Goal: Information Seeking & Learning: Get advice/opinions

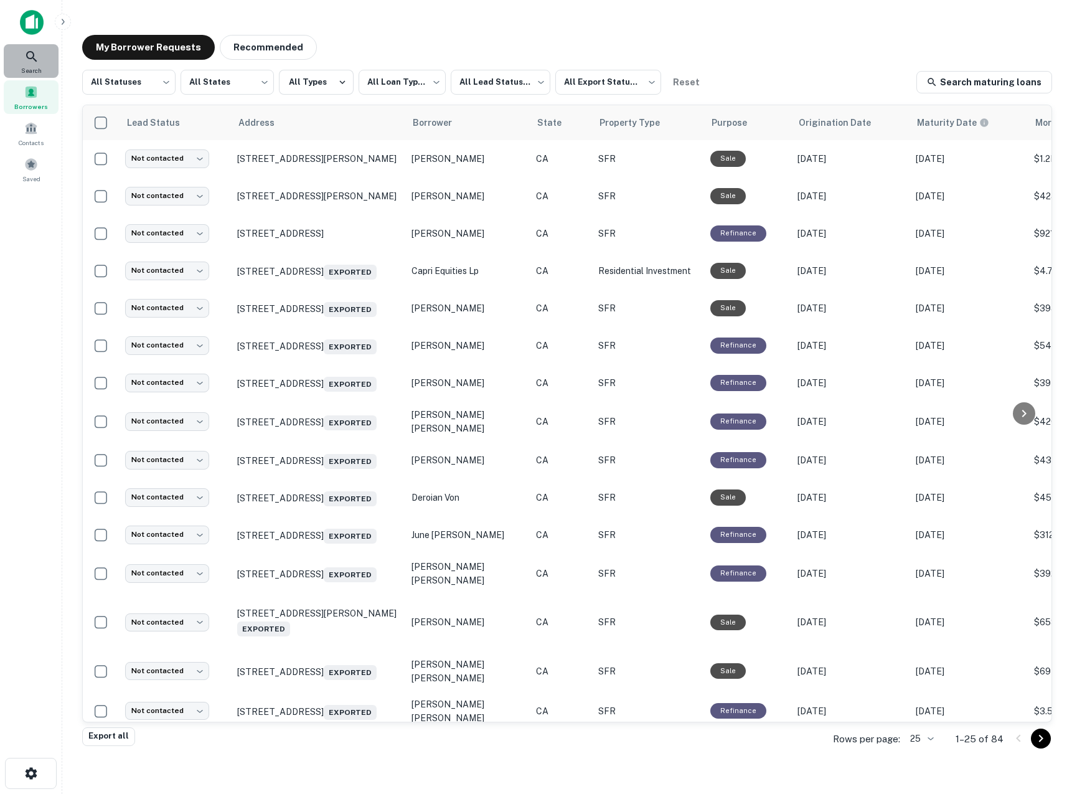
click at [24, 63] on icon at bounding box center [31, 56] width 15 height 15
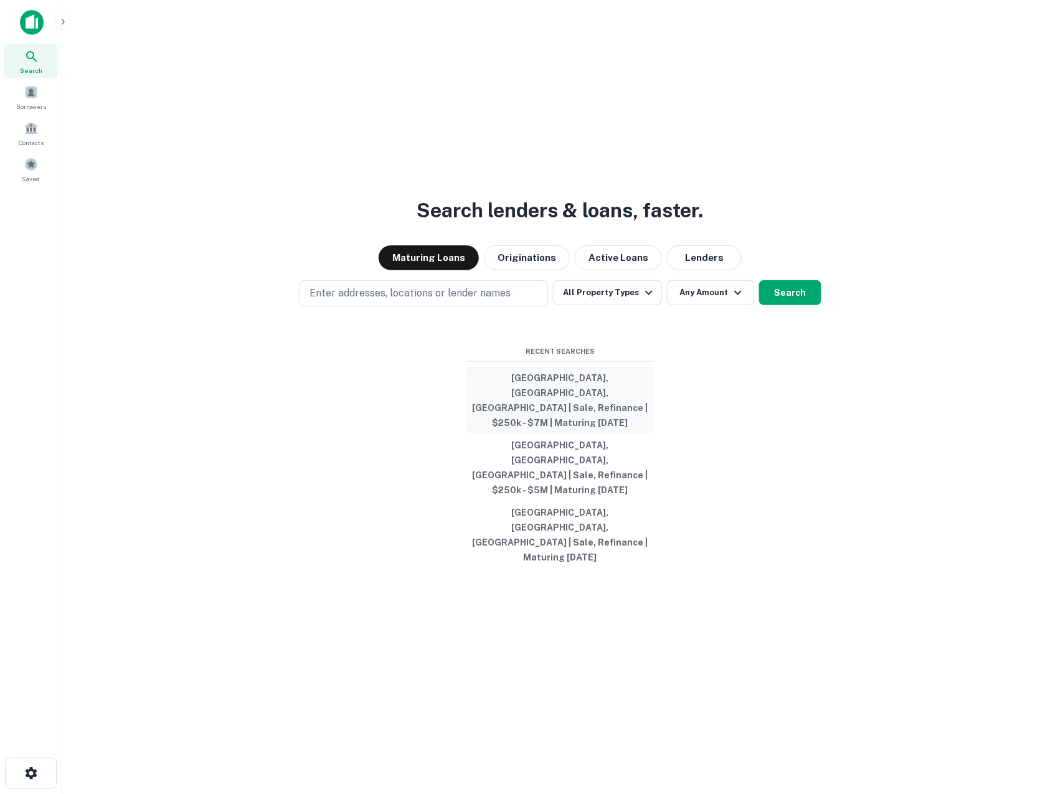
click at [580, 422] on button "Orange County, CA, USA | Sale, Refinance | $250k - $7M | Maturing In 2 Years" at bounding box center [560, 400] width 187 height 67
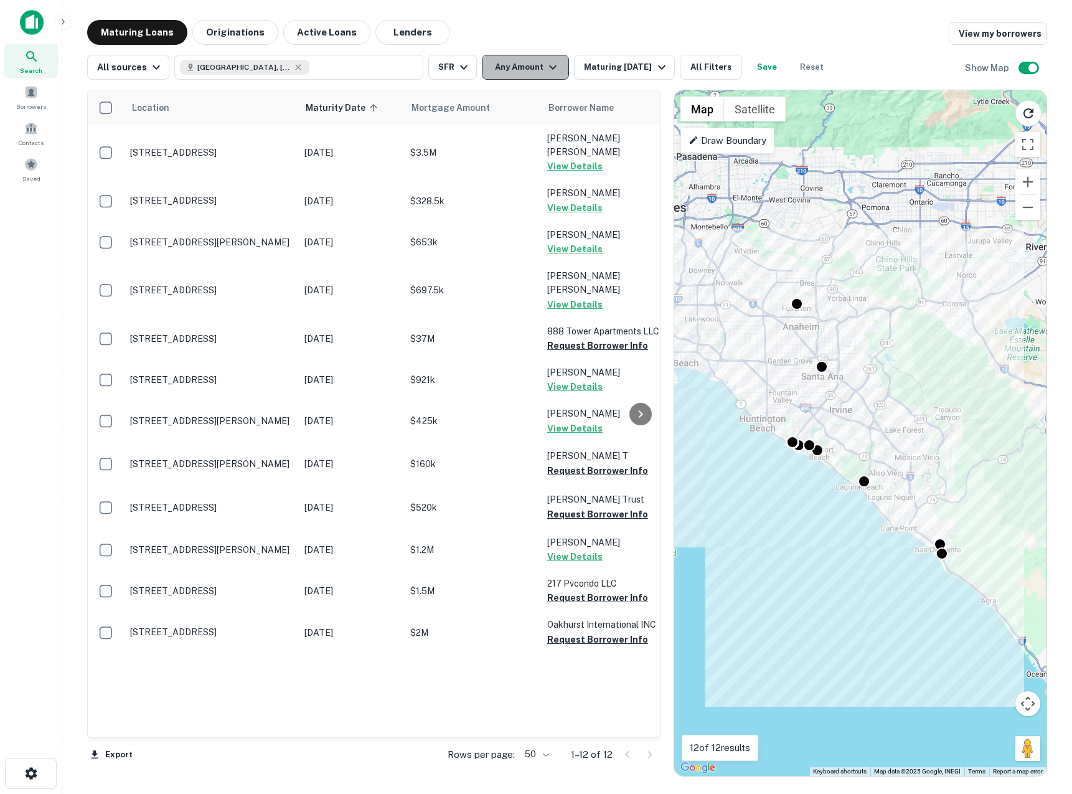
click at [546, 63] on icon "button" at bounding box center [553, 67] width 15 height 15
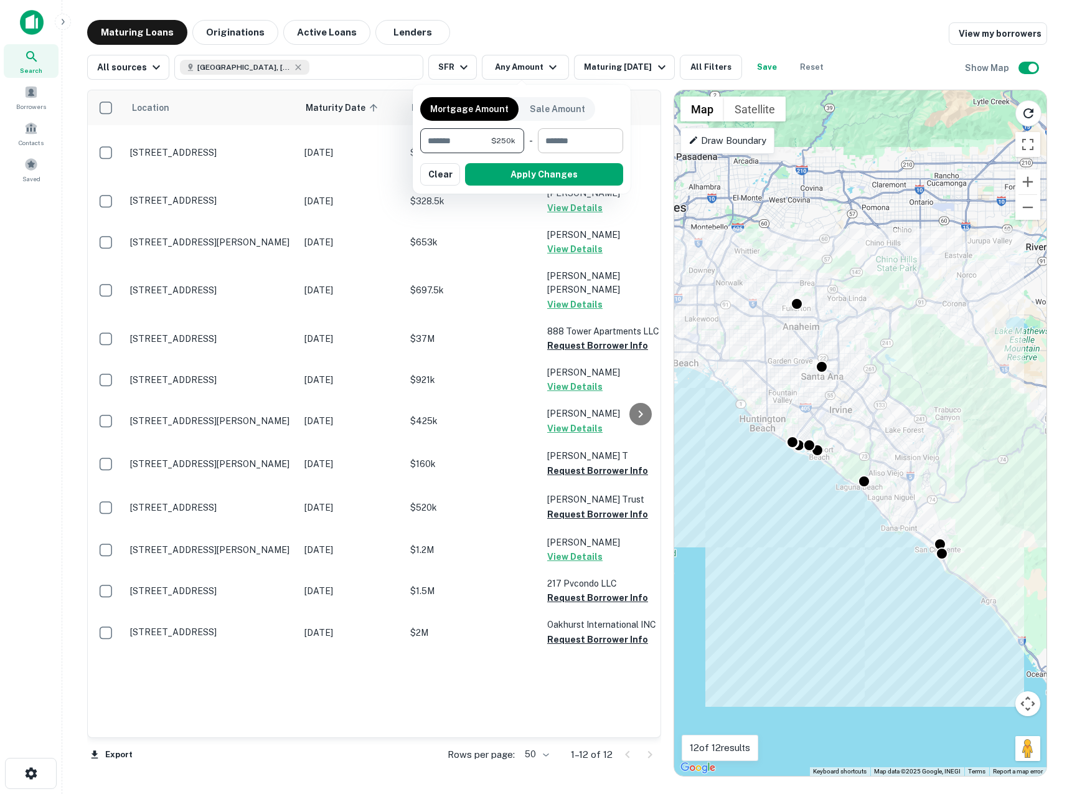
type input "******"
click at [567, 144] on input "number" at bounding box center [576, 140] width 77 height 25
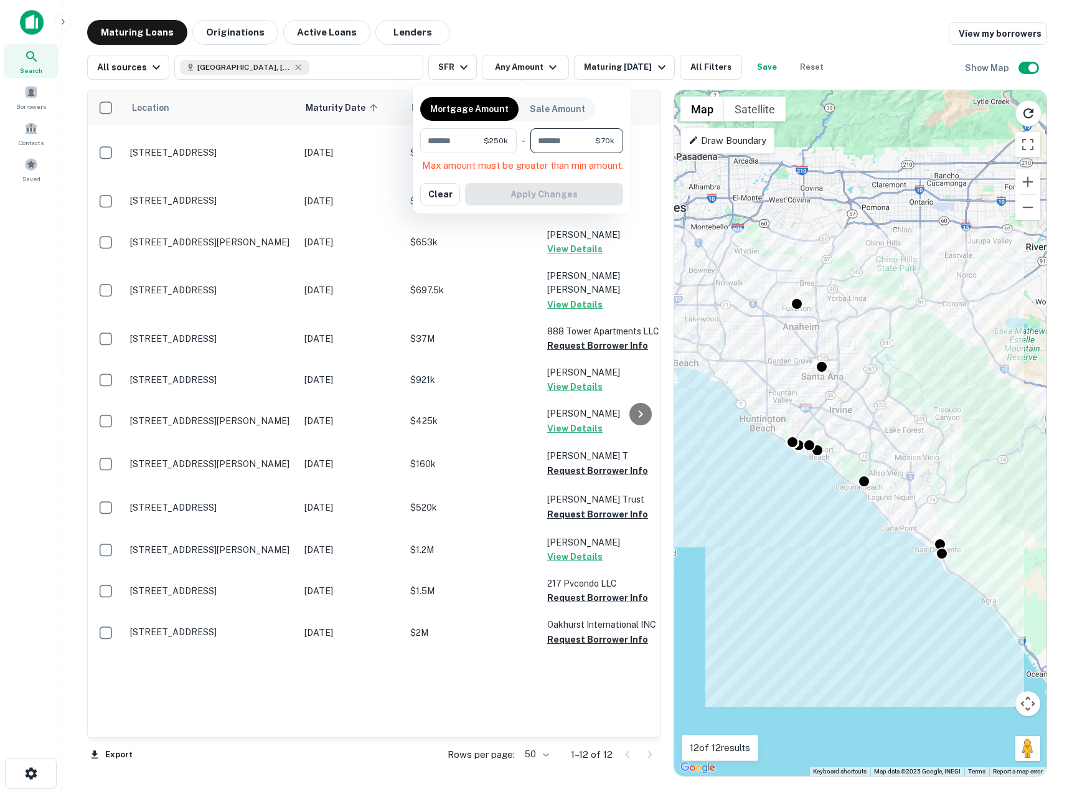
type input "******"
type input "*******"
click at [562, 182] on button "Apply Changes" at bounding box center [544, 174] width 158 height 22
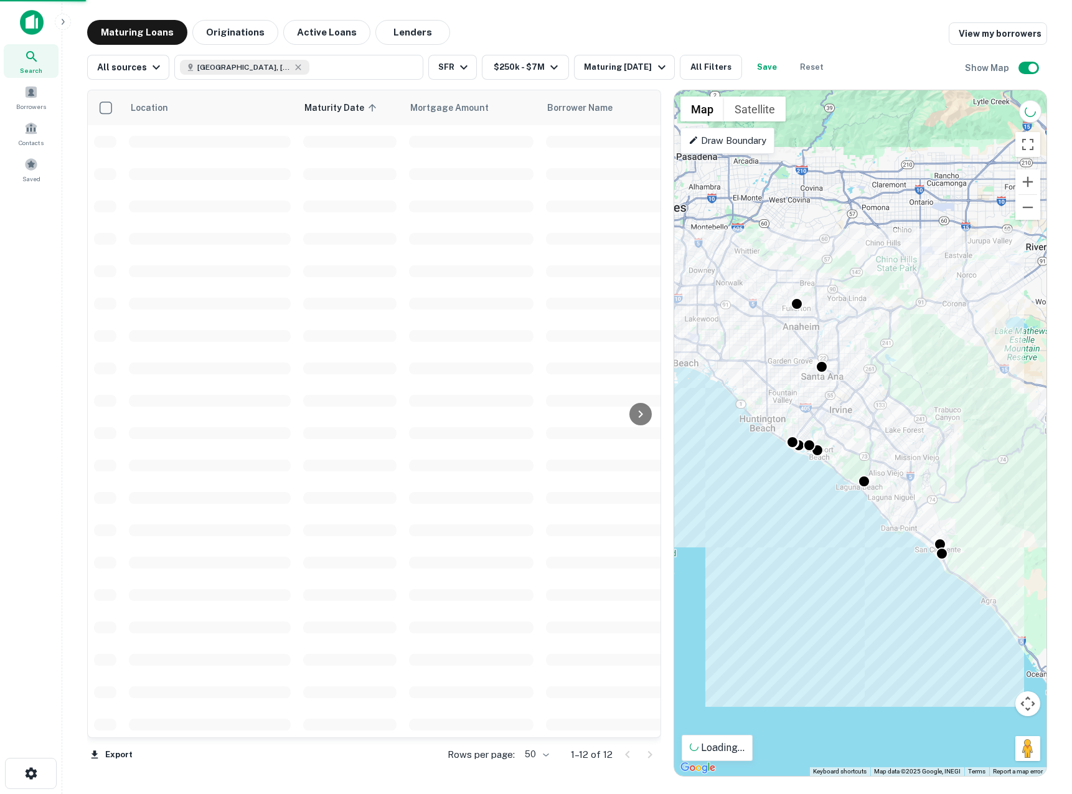
click at [450, 53] on div "All sources Orange County, CA, USA SFR $250k - $7M Maturing In 2 Years All Filt…" at bounding box center [567, 62] width 960 height 35
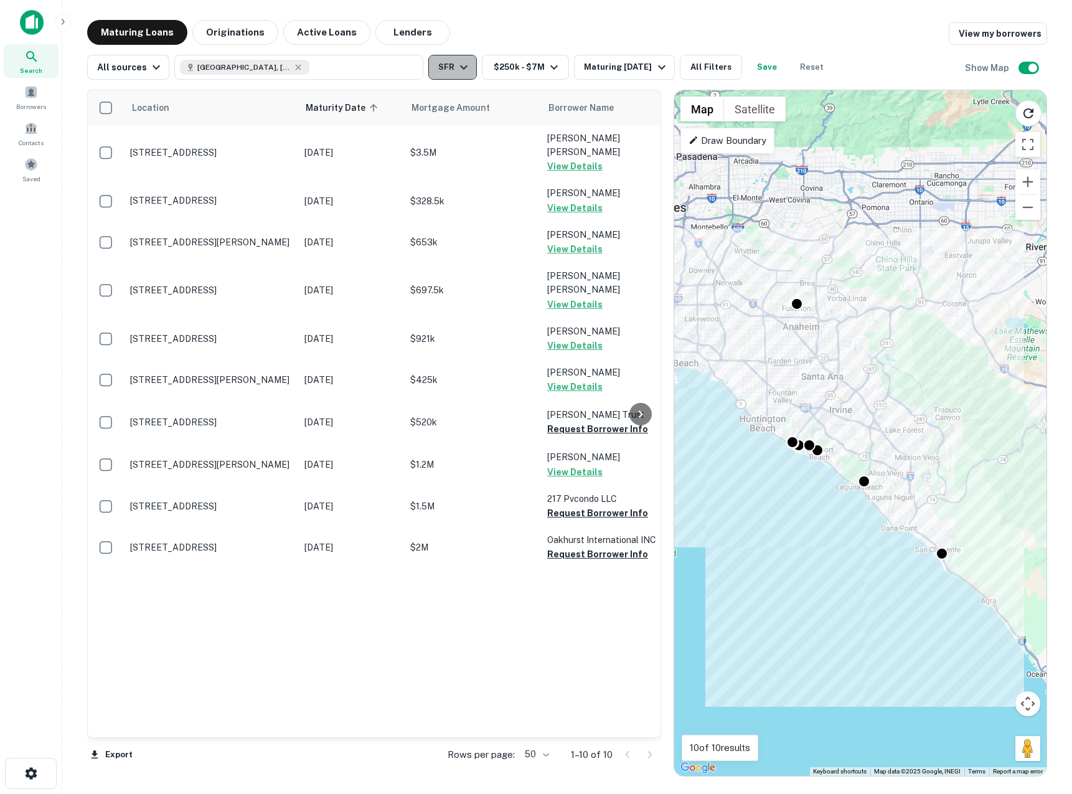
click at [448, 67] on button "SFR" at bounding box center [452, 67] width 49 height 25
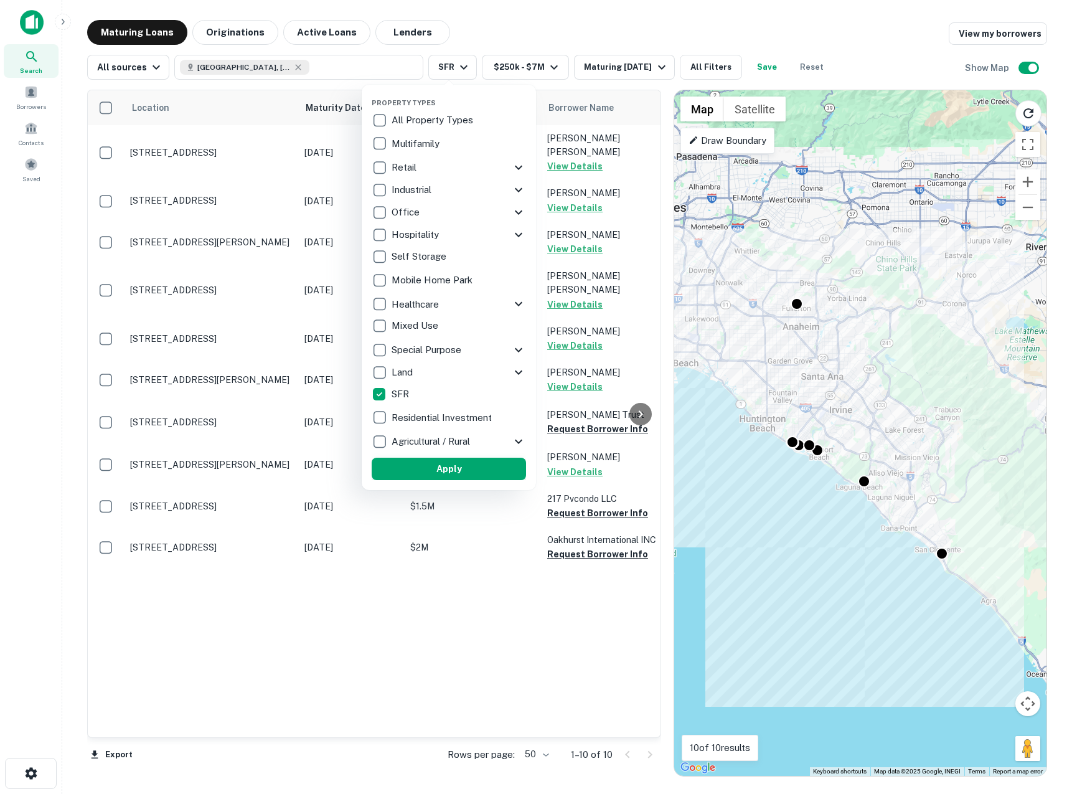
click at [445, 469] on button "Apply" at bounding box center [449, 469] width 154 height 22
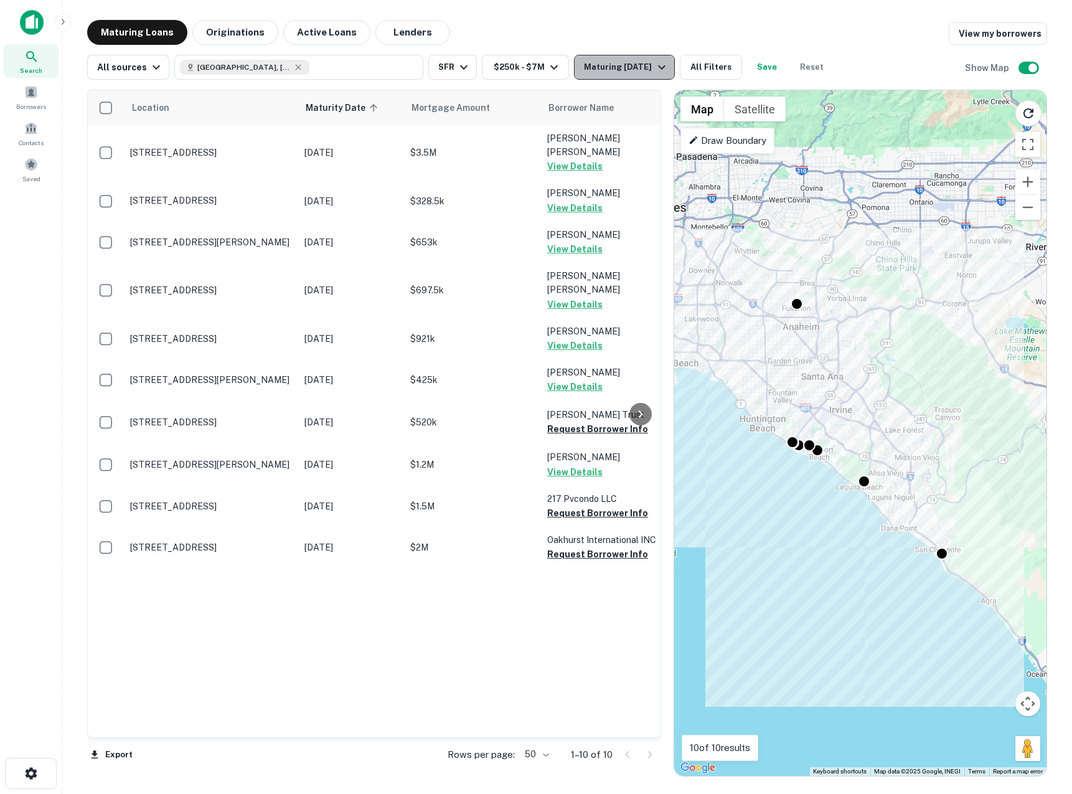
click at [623, 69] on div "Maturing In 2 Years" at bounding box center [626, 67] width 85 height 15
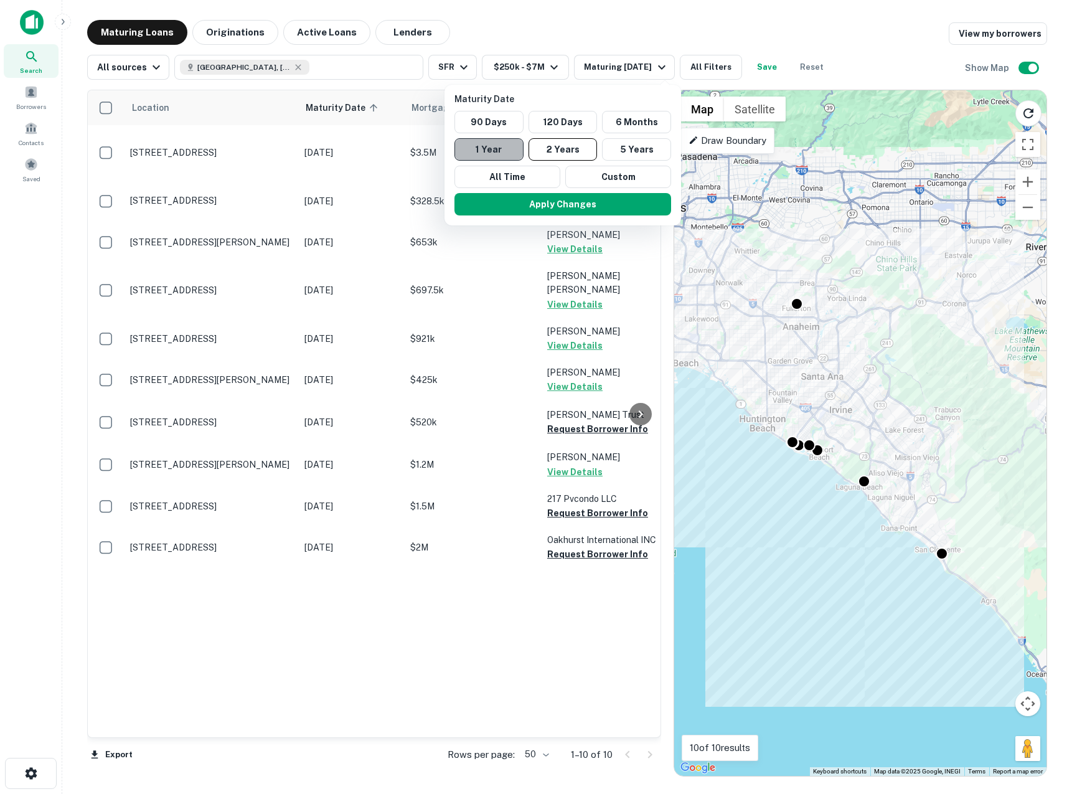
click at [501, 151] on button "1 Year" at bounding box center [489, 149] width 69 height 22
click at [516, 191] on div "Apply Changes" at bounding box center [556, 204] width 227 height 32
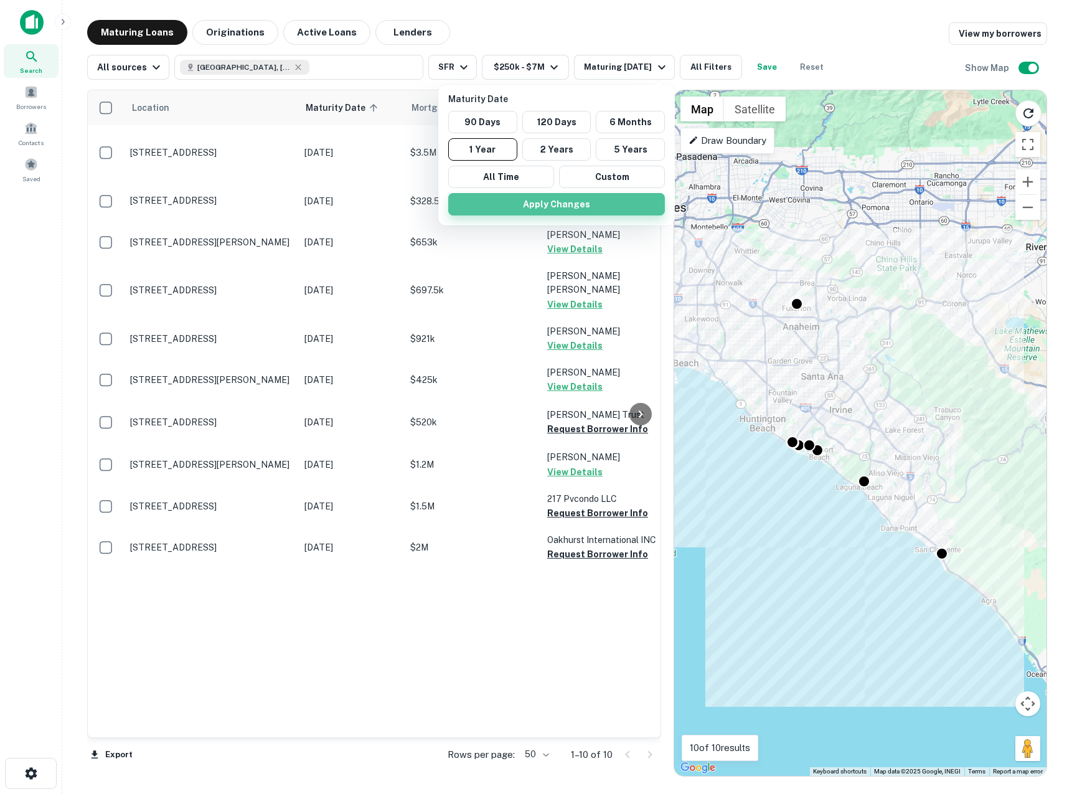
click at [516, 207] on button "Apply Changes" at bounding box center [556, 204] width 217 height 22
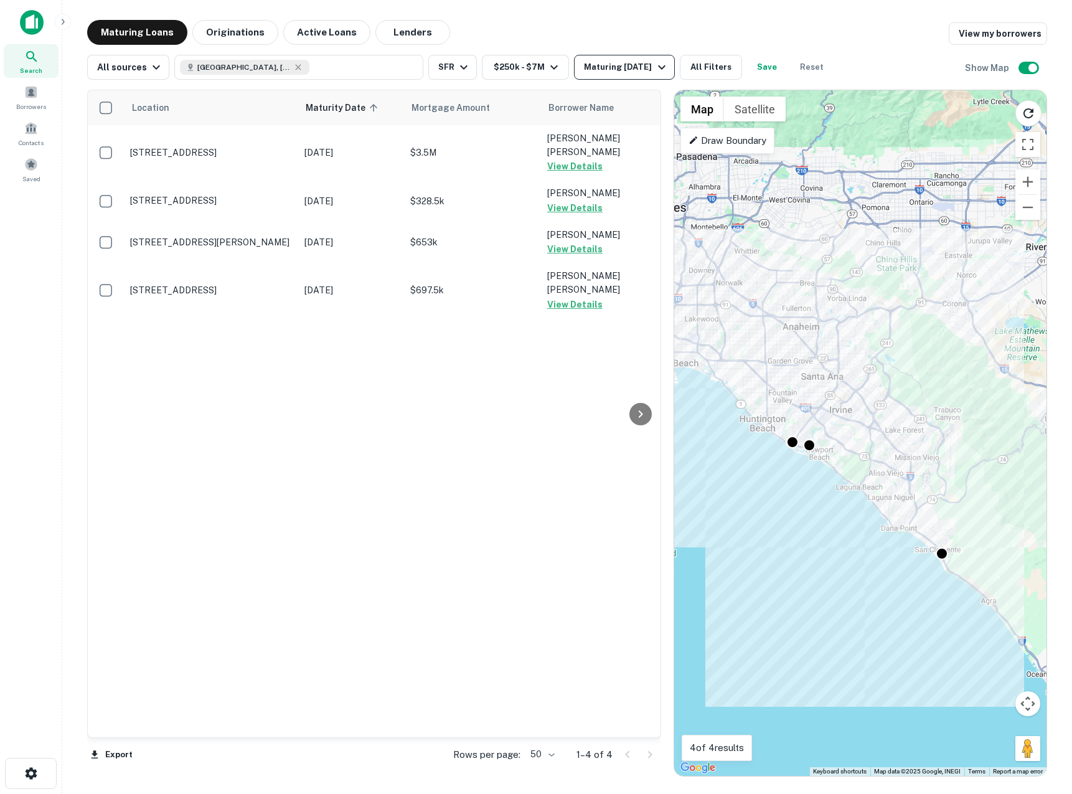
click at [621, 68] on div "Maturing In 1 Year" at bounding box center [626, 67] width 85 height 15
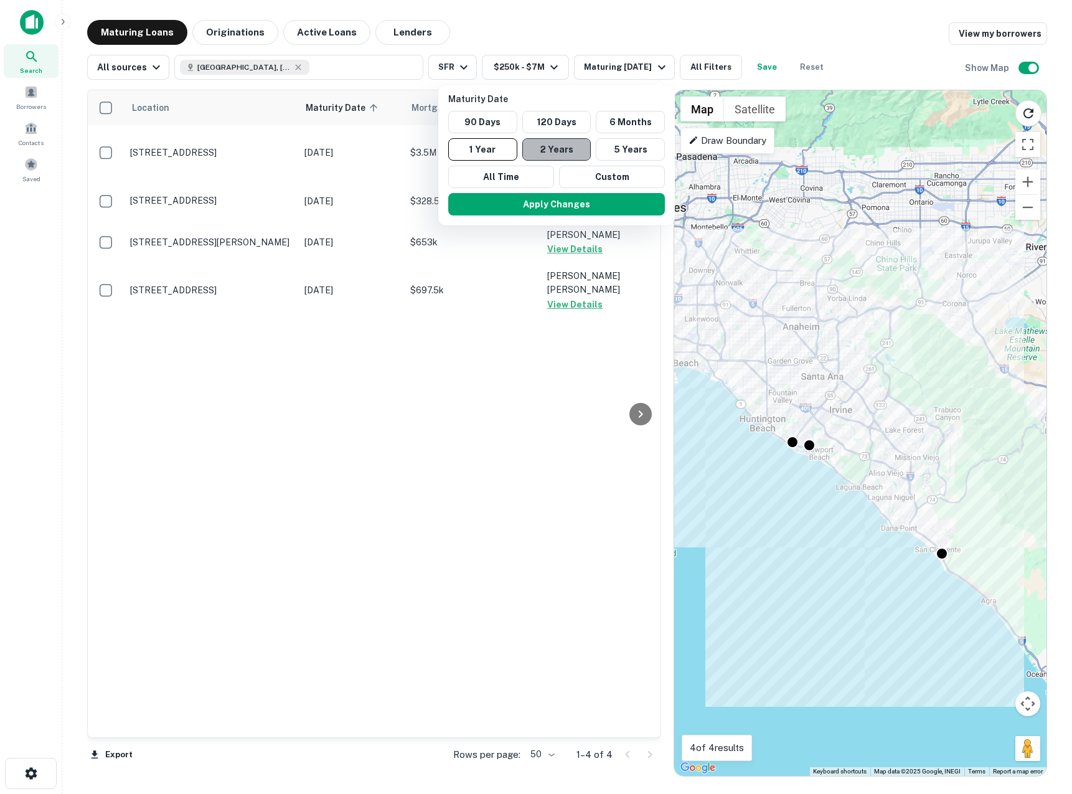
click at [561, 146] on button "2 Years" at bounding box center [556, 149] width 69 height 22
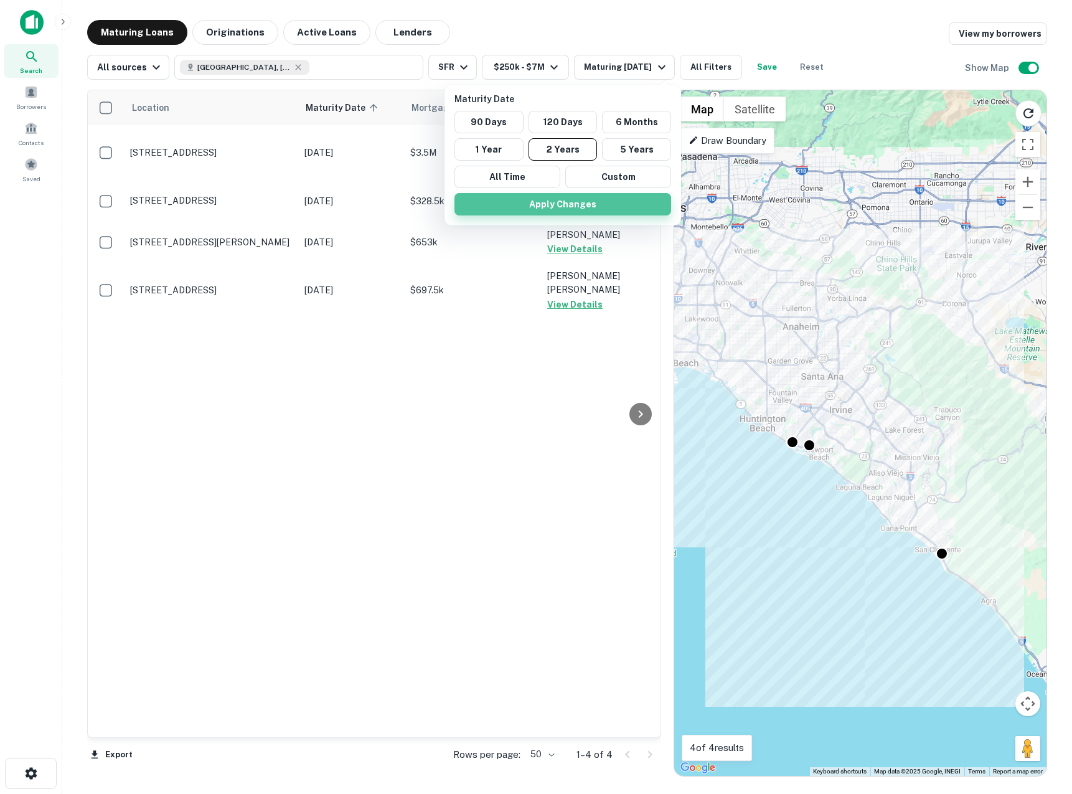
click at [567, 211] on button "Apply Changes" at bounding box center [563, 204] width 217 height 22
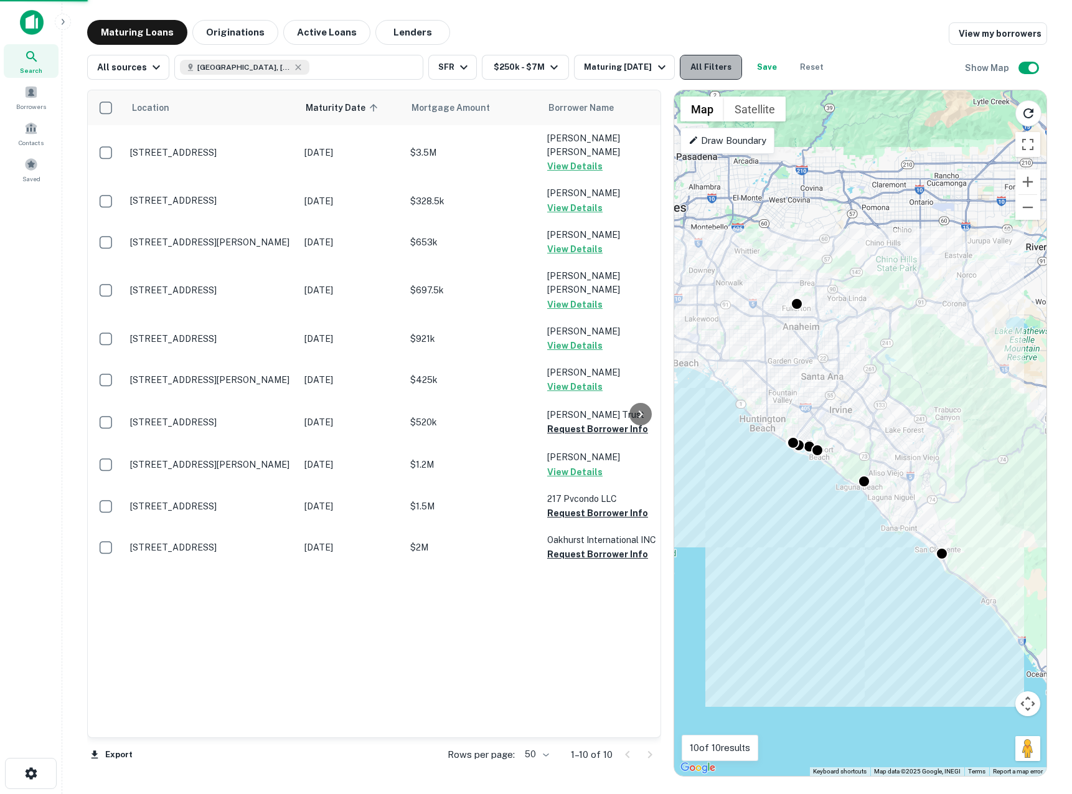
click at [702, 64] on button "All Filters" at bounding box center [711, 67] width 62 height 25
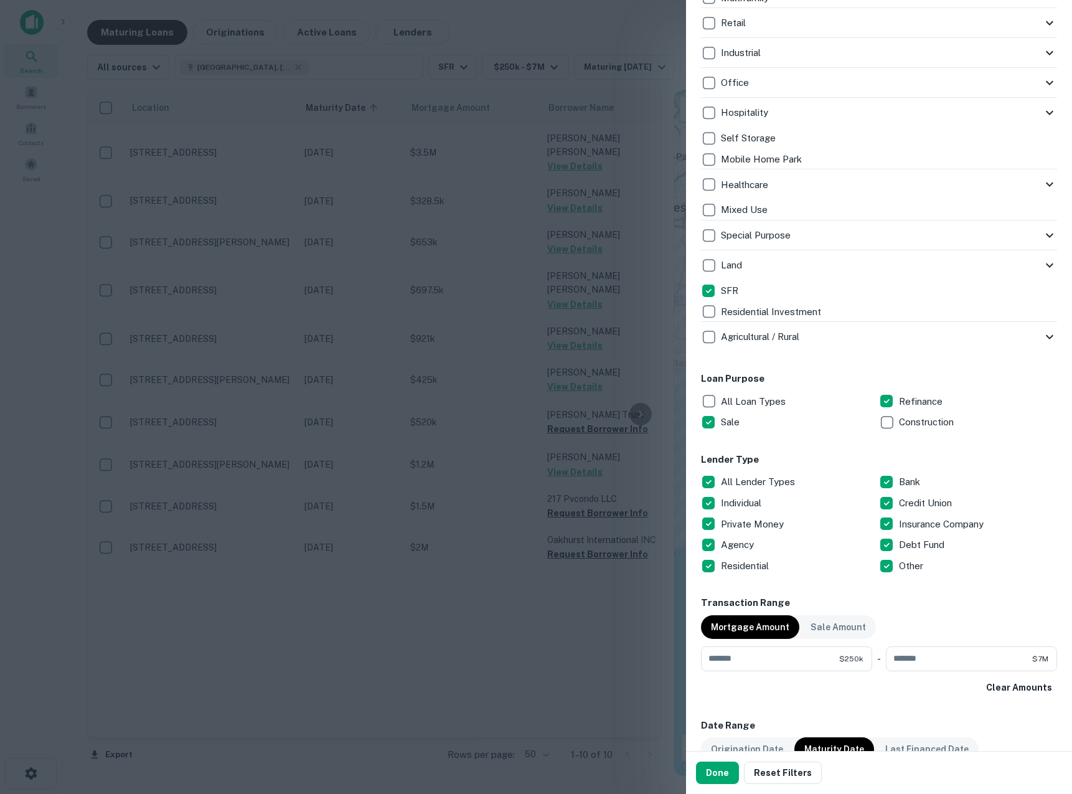
scroll to position [384, 0]
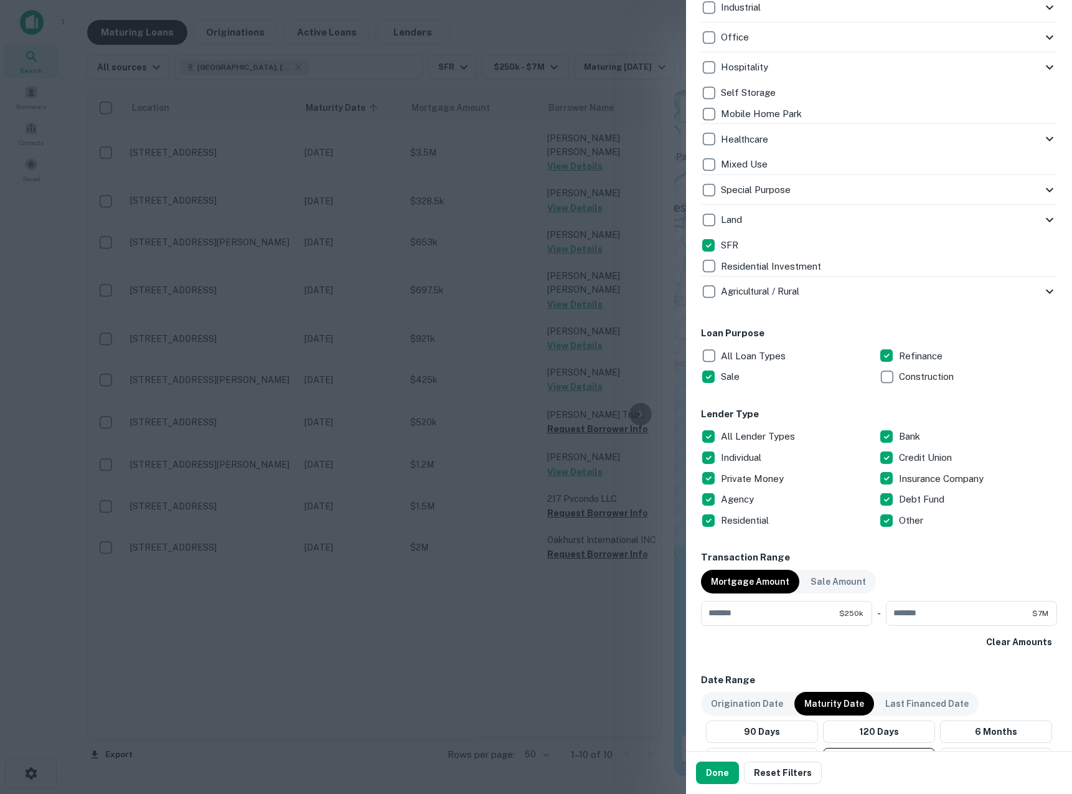
click at [740, 432] on p "All Lender Types" at bounding box center [759, 436] width 77 height 15
click at [740, 475] on p "Private Money" at bounding box center [753, 478] width 65 height 15
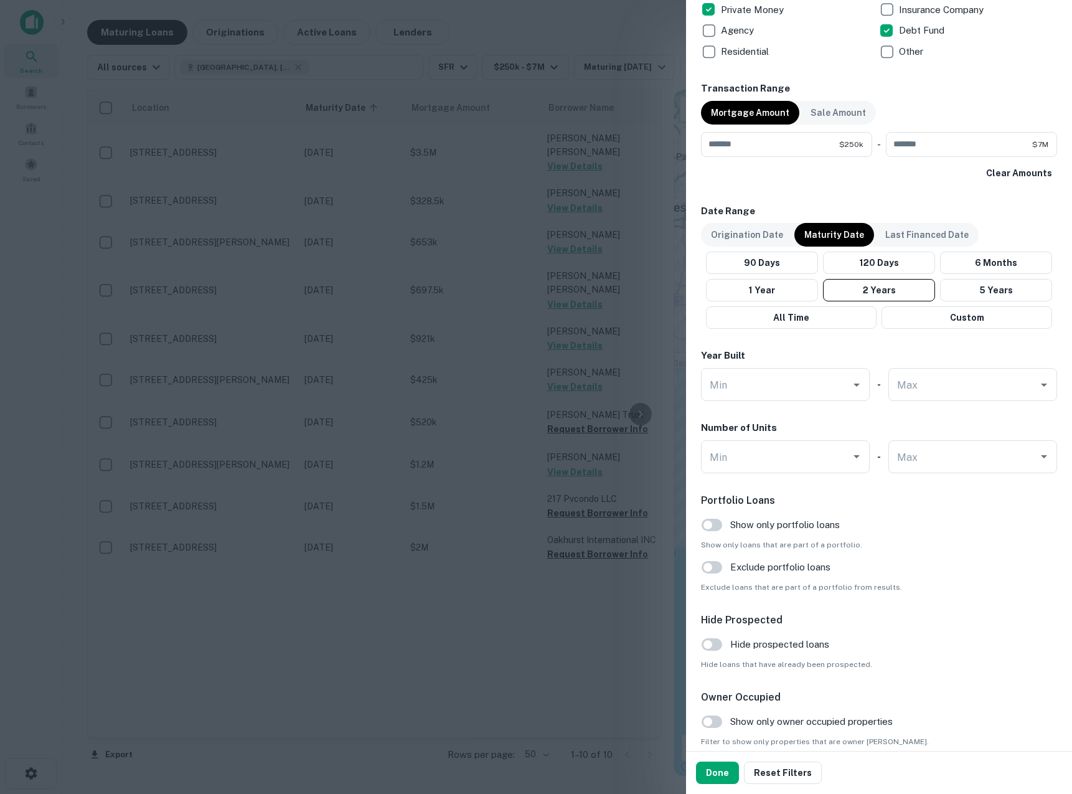
scroll to position [906, 0]
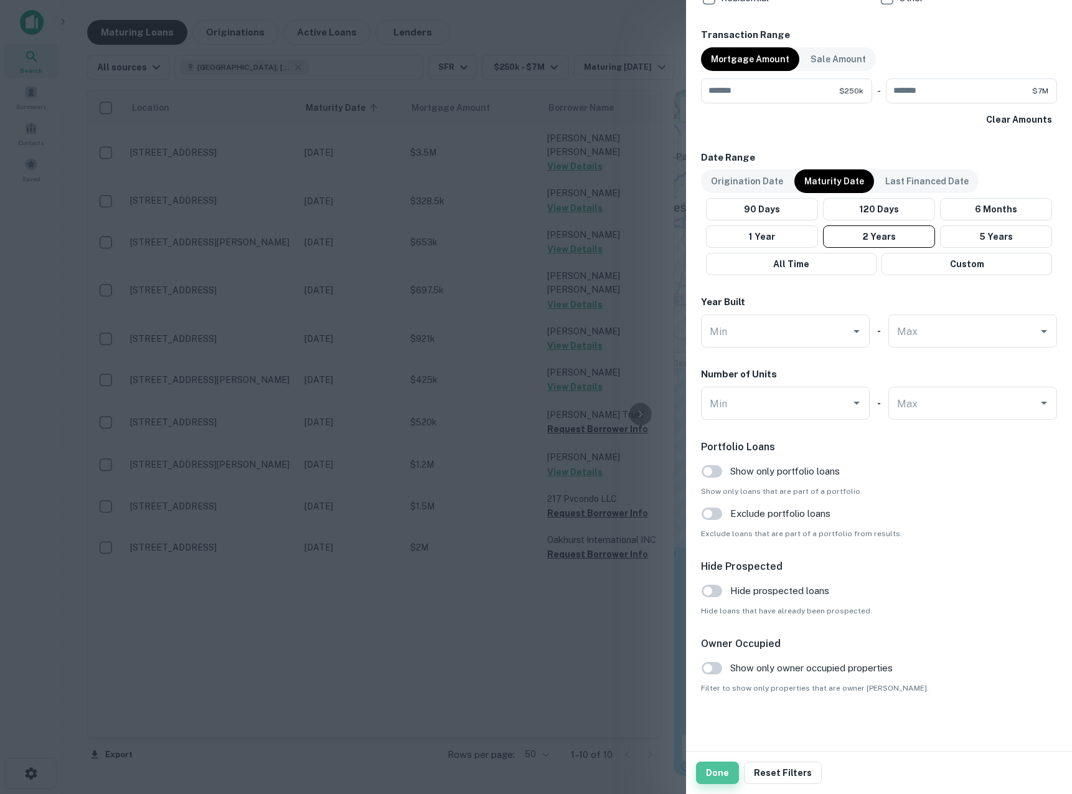
click at [722, 781] on button "Done" at bounding box center [717, 773] width 43 height 22
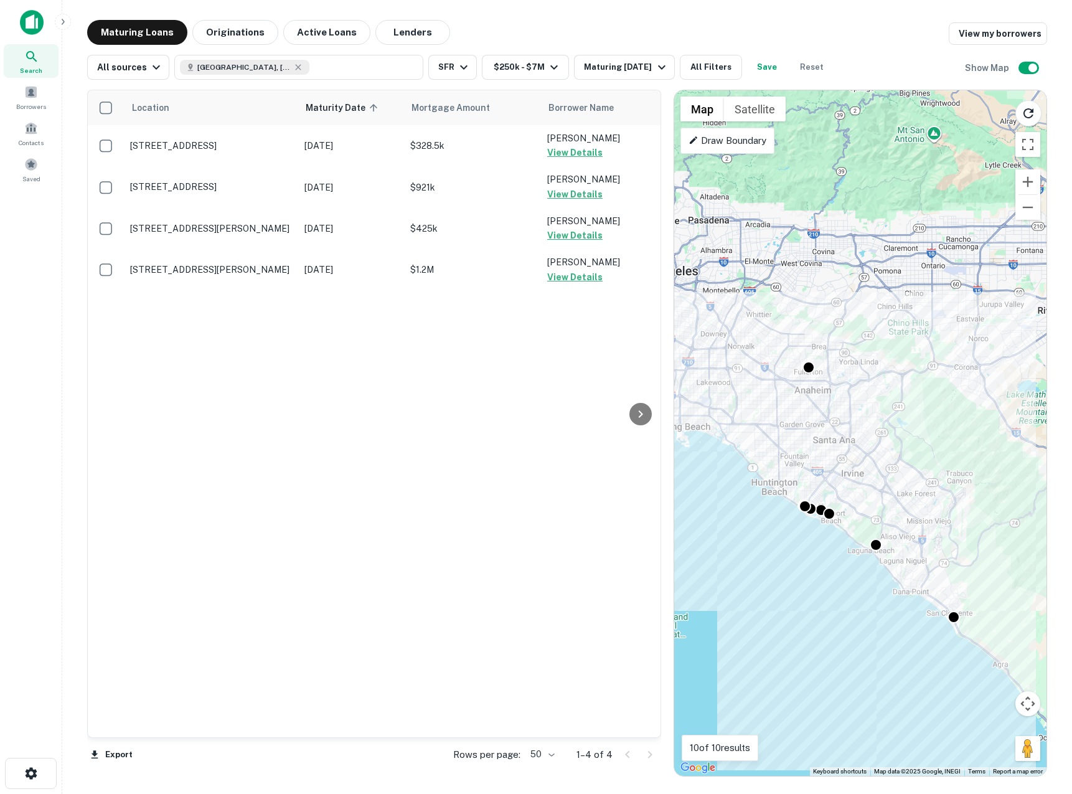
drag, startPoint x: 813, startPoint y: 280, endPoint x: 823, endPoint y: 339, distance: 60.6
click at [823, 341] on div "To activate drag with keyboard, press Alt + Enter. Once in keyboard drag state,…" at bounding box center [860, 433] width 372 height 686
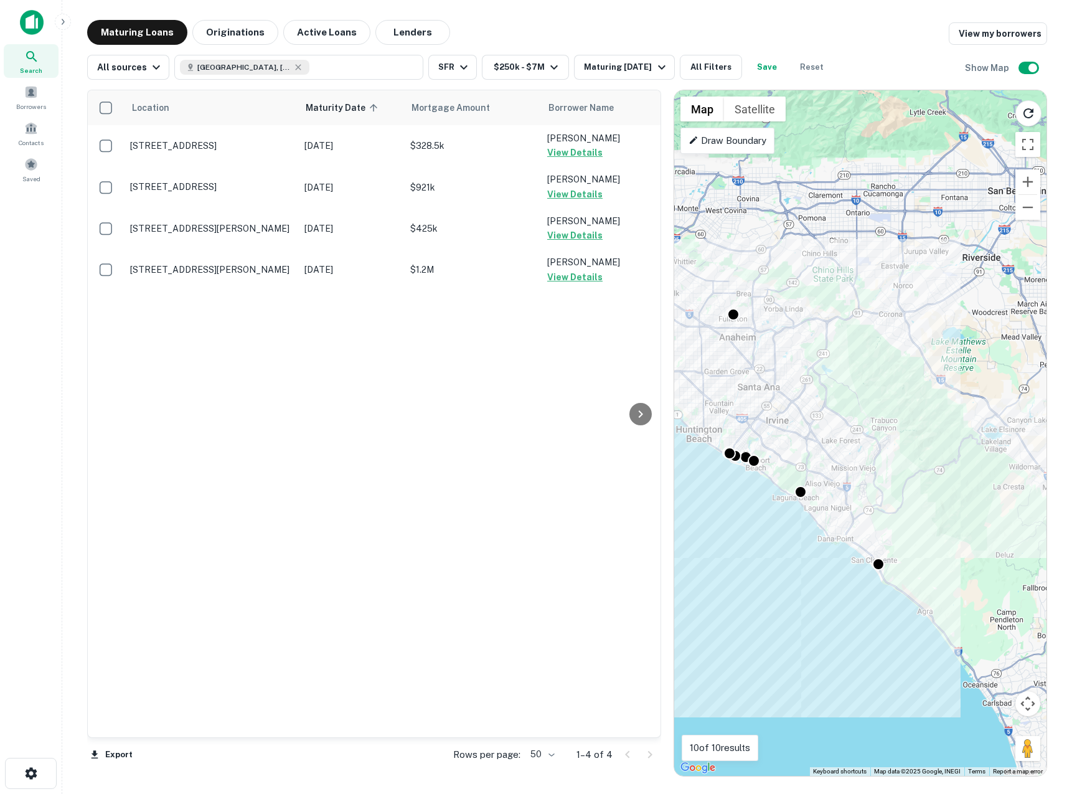
drag, startPoint x: 897, startPoint y: 336, endPoint x: 827, endPoint y: 283, distance: 88.4
click at [827, 284] on div "To activate drag with keyboard, press Alt + Enter. Once in keyboard drag state,…" at bounding box center [860, 433] width 372 height 686
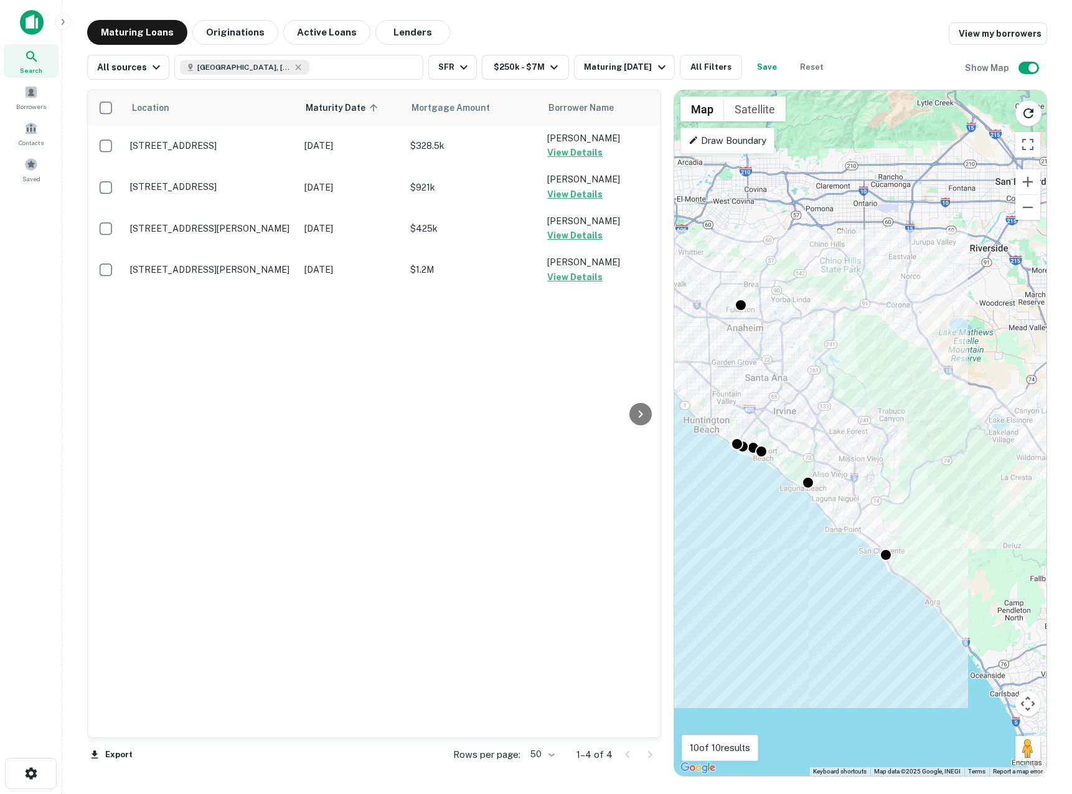
drag, startPoint x: 838, startPoint y: 308, endPoint x: 846, endPoint y: 297, distance: 14.2
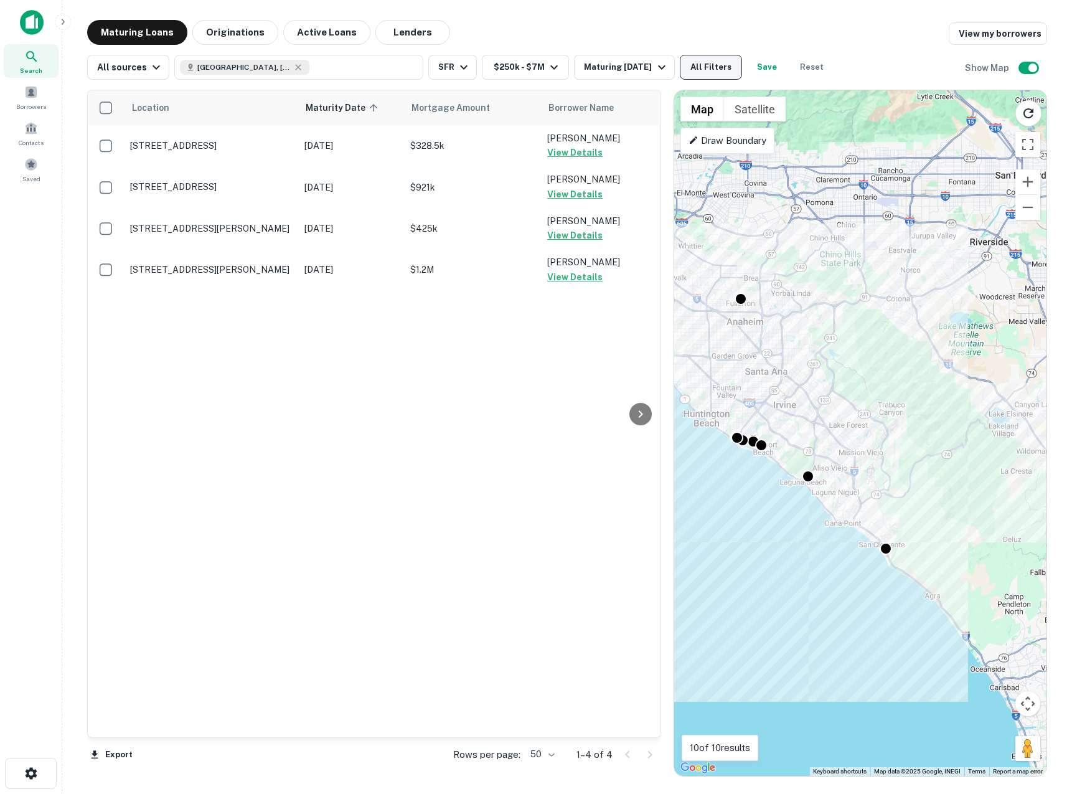
click at [697, 65] on button "All Filters" at bounding box center [711, 67] width 62 height 25
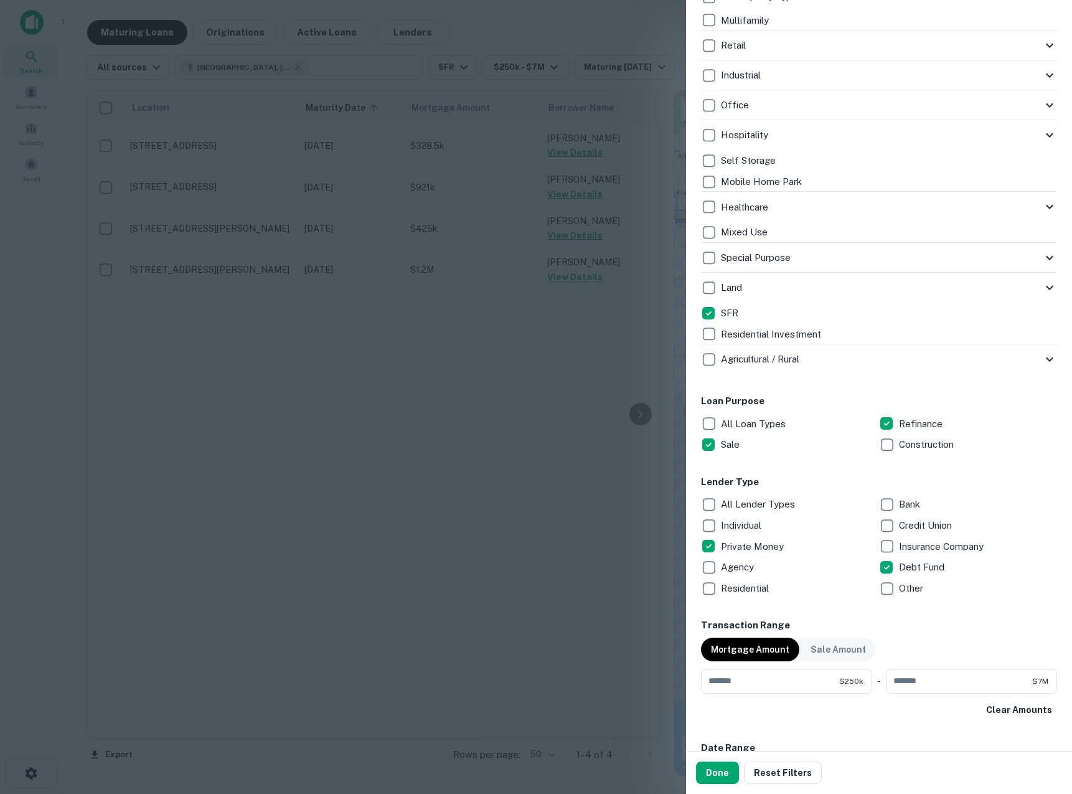
scroll to position [352, 0]
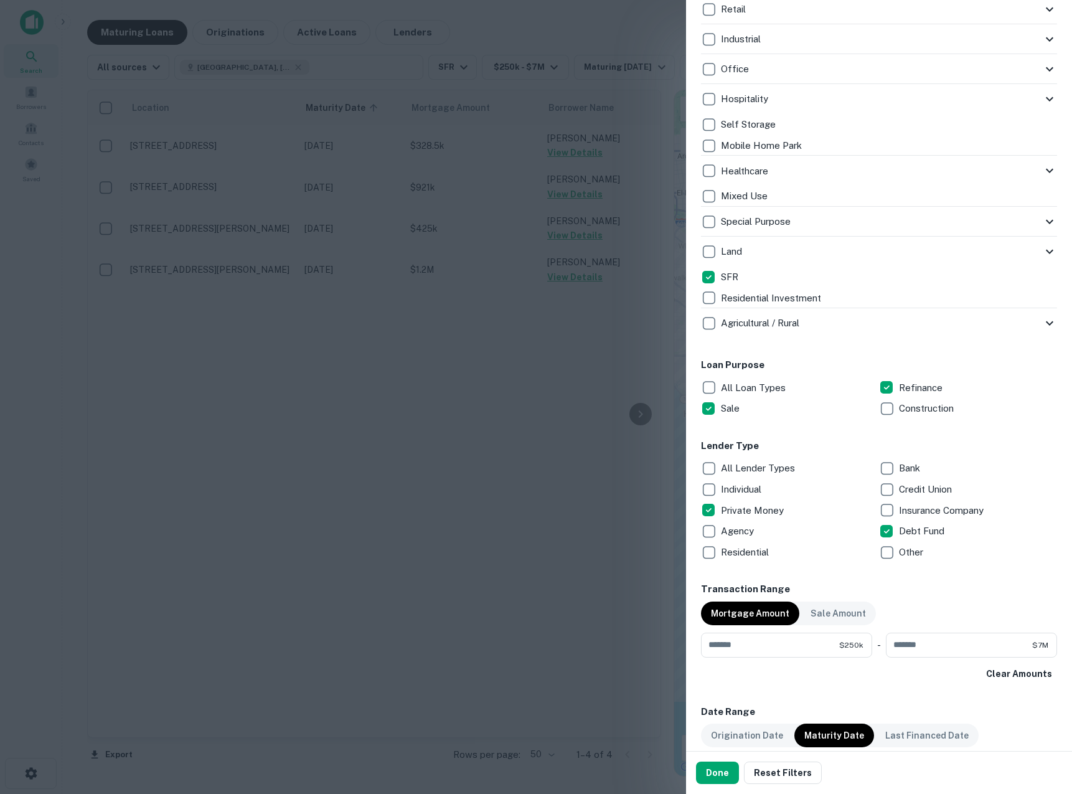
click at [739, 467] on p "All Lender Types" at bounding box center [759, 468] width 77 height 15
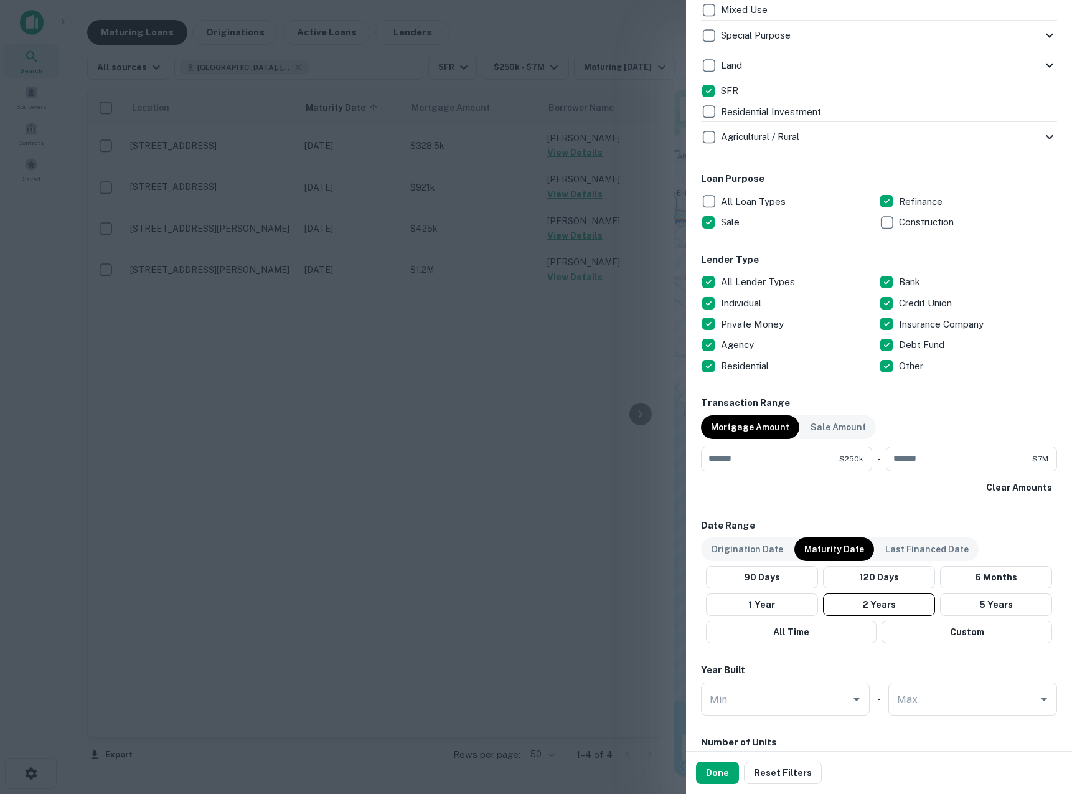
scroll to position [645, 0]
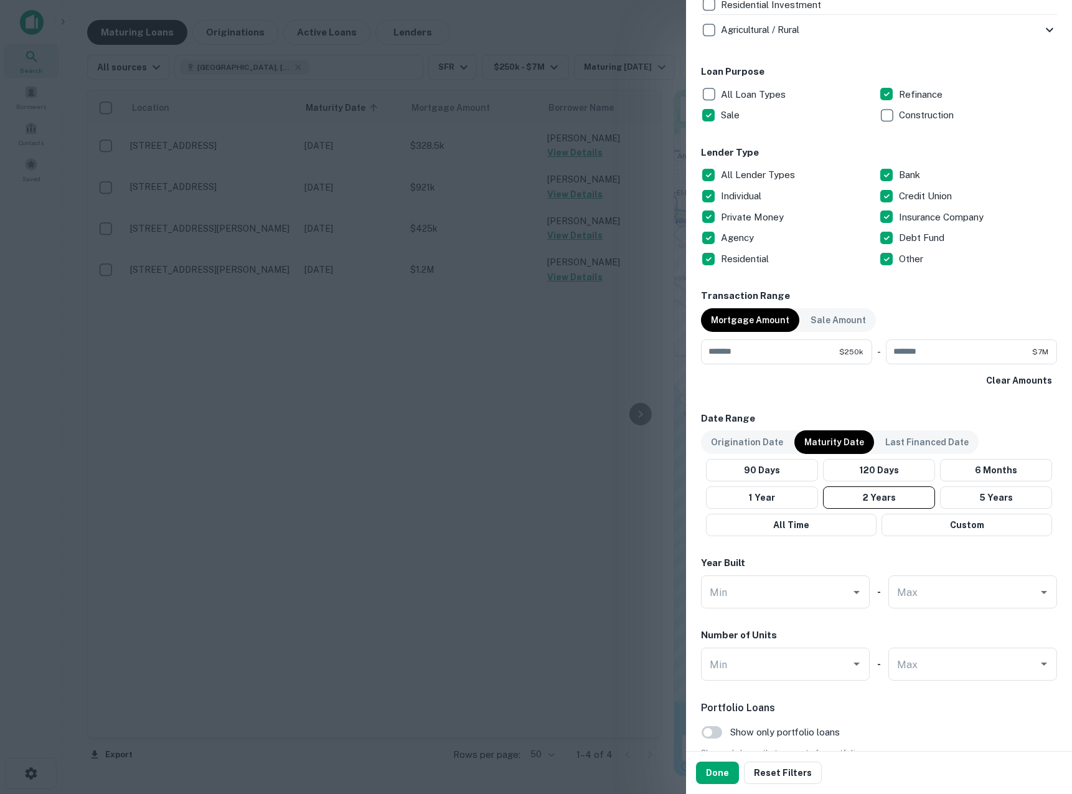
click at [718, 787] on div "Done Reset Filters" at bounding box center [879, 773] width 386 height 42
click at [718, 769] on button "Done" at bounding box center [717, 773] width 43 height 22
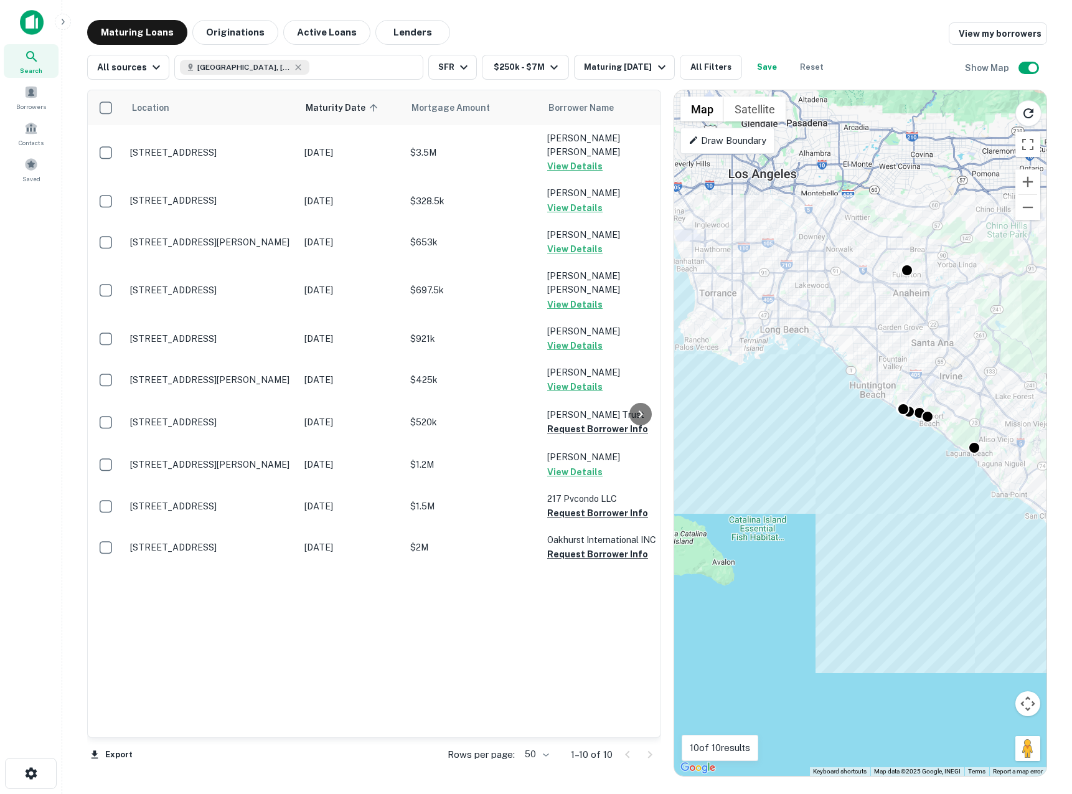
drag, startPoint x: 851, startPoint y: 420, endPoint x: 1019, endPoint y: 392, distance: 170.6
click at [1019, 392] on div "To activate drag with keyboard, press Alt + Enter. Once in keyboard drag state,…" at bounding box center [860, 433] width 372 height 686
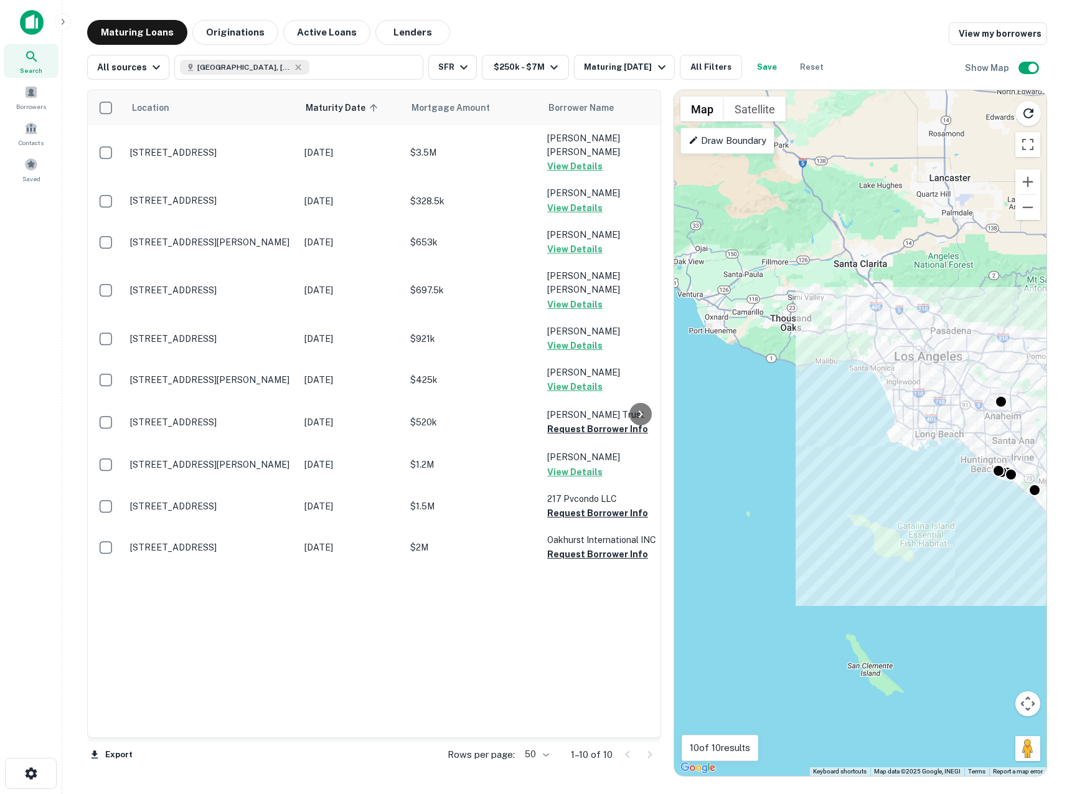
drag, startPoint x: 943, startPoint y: 435, endPoint x: 1019, endPoint y: 486, distance: 91.5
click at [1019, 486] on div "To activate drag with keyboard, press Alt + Enter. Once in keyboard drag state,…" at bounding box center [860, 433] width 372 height 686
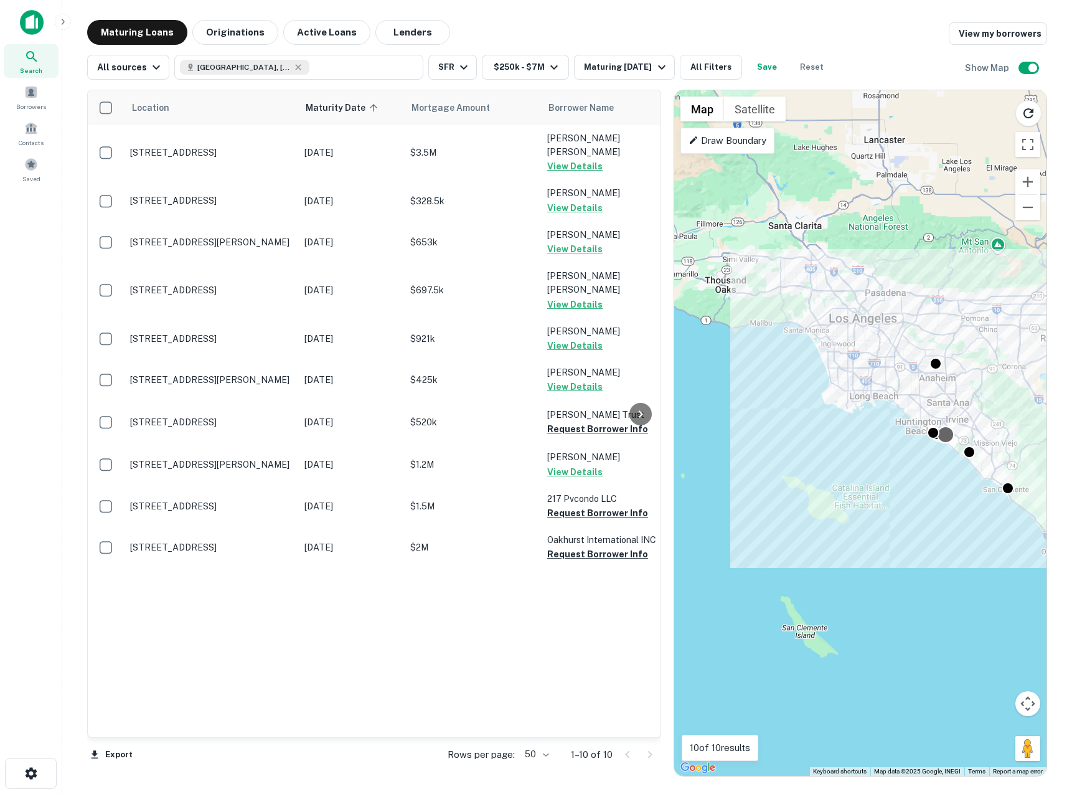
drag, startPoint x: 1016, startPoint y: 484, endPoint x: 935, endPoint y: 416, distance: 105.7
click at [935, 421] on div "To activate drag with keyboard, press Alt + Enter. Once in keyboard drag state,…" at bounding box center [860, 433] width 372 height 686
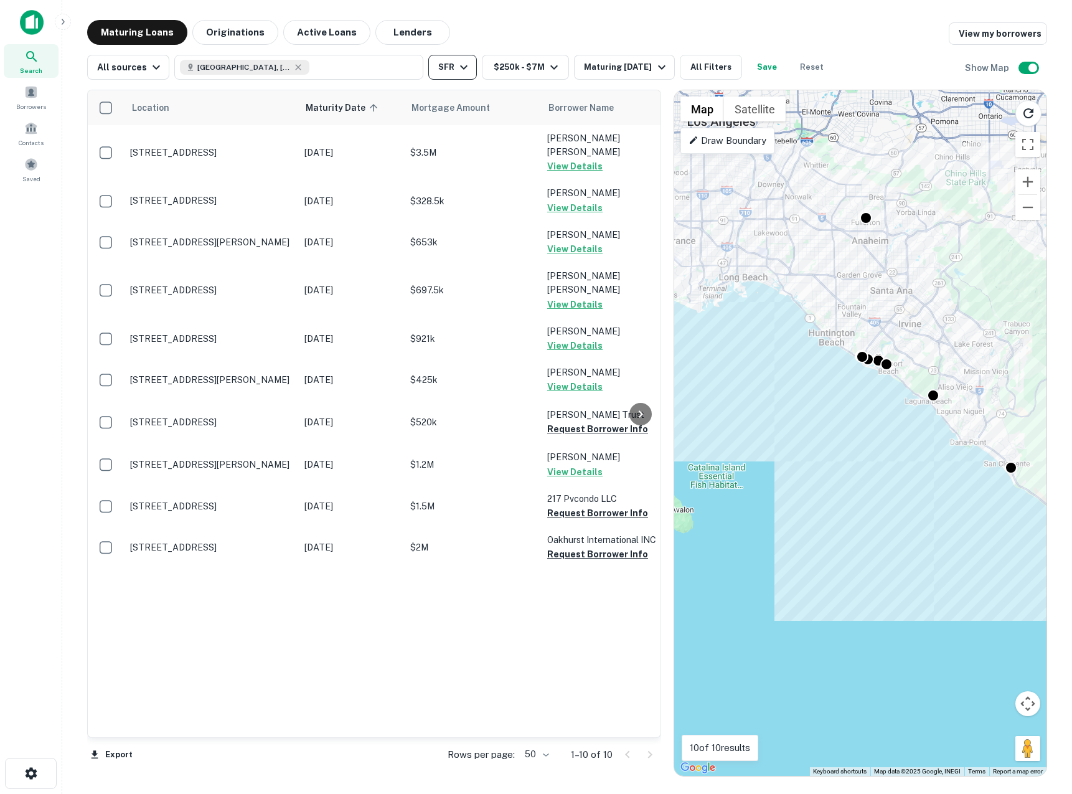
click at [442, 72] on button "SFR" at bounding box center [452, 67] width 49 height 25
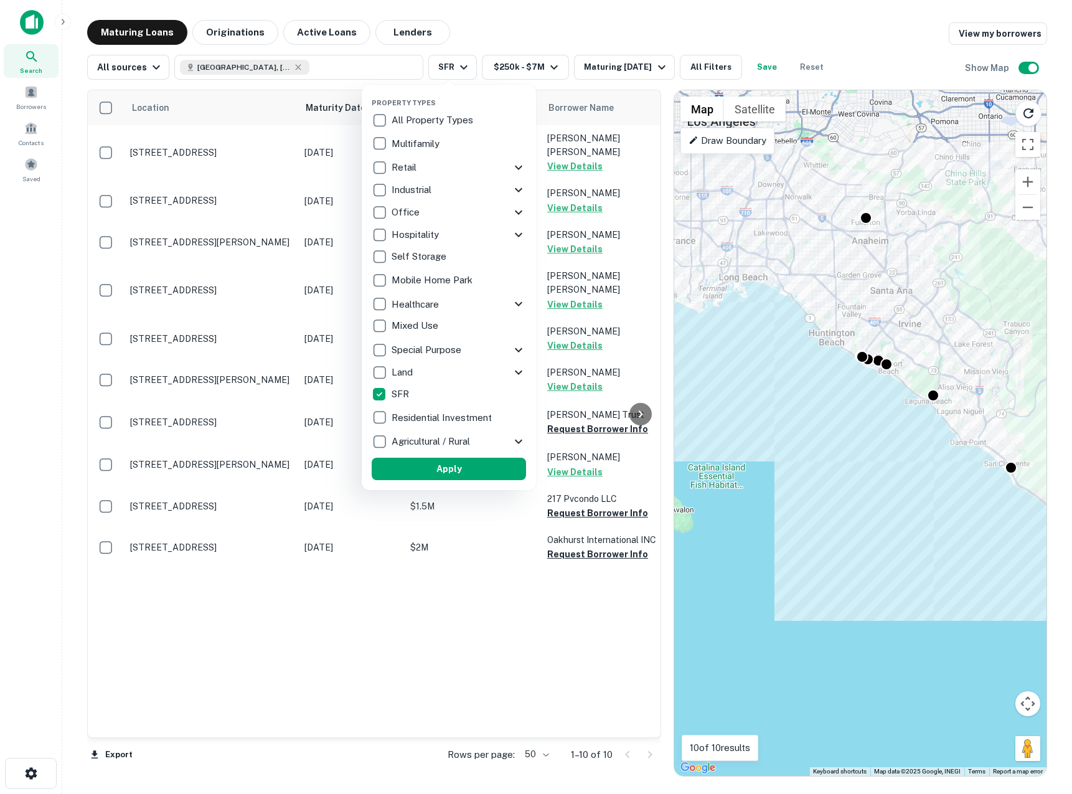
click at [450, 54] on div at bounding box center [536, 397] width 1072 height 794
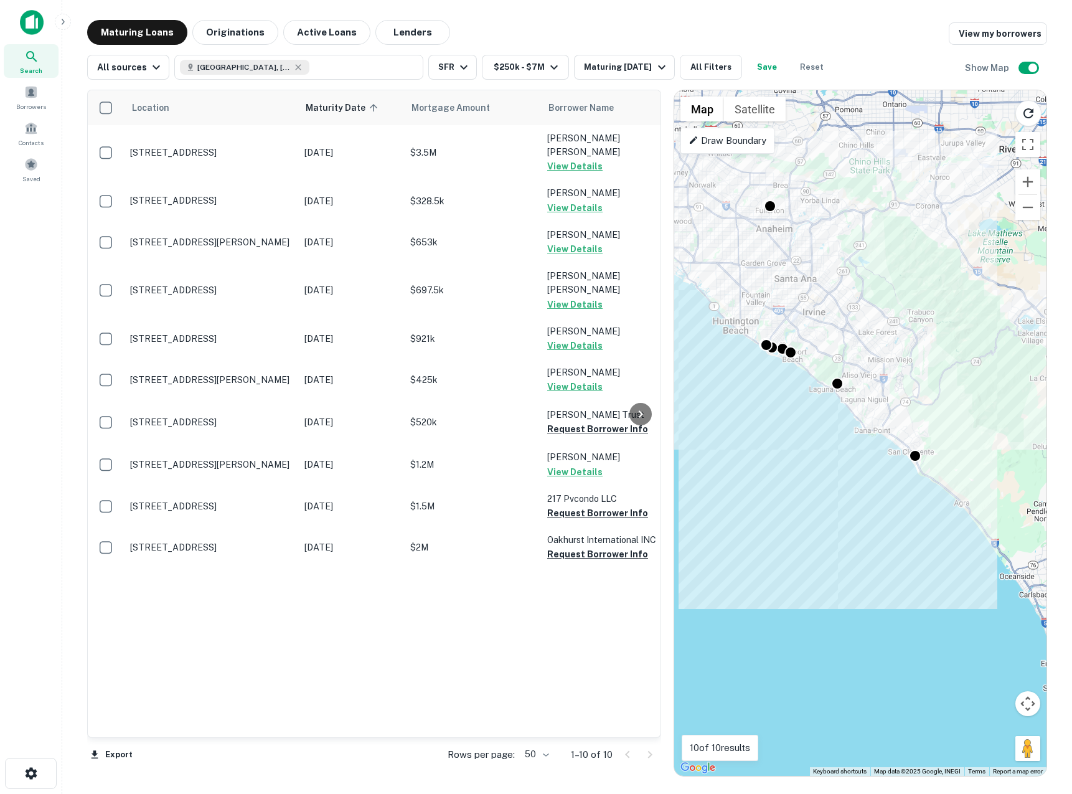
drag, startPoint x: 855, startPoint y: 408, endPoint x: 710, endPoint y: 379, distance: 148.0
click at [710, 379] on div "To activate drag with keyboard, press Alt + Enter. Once in keyboard drag state,…" at bounding box center [860, 433] width 372 height 686
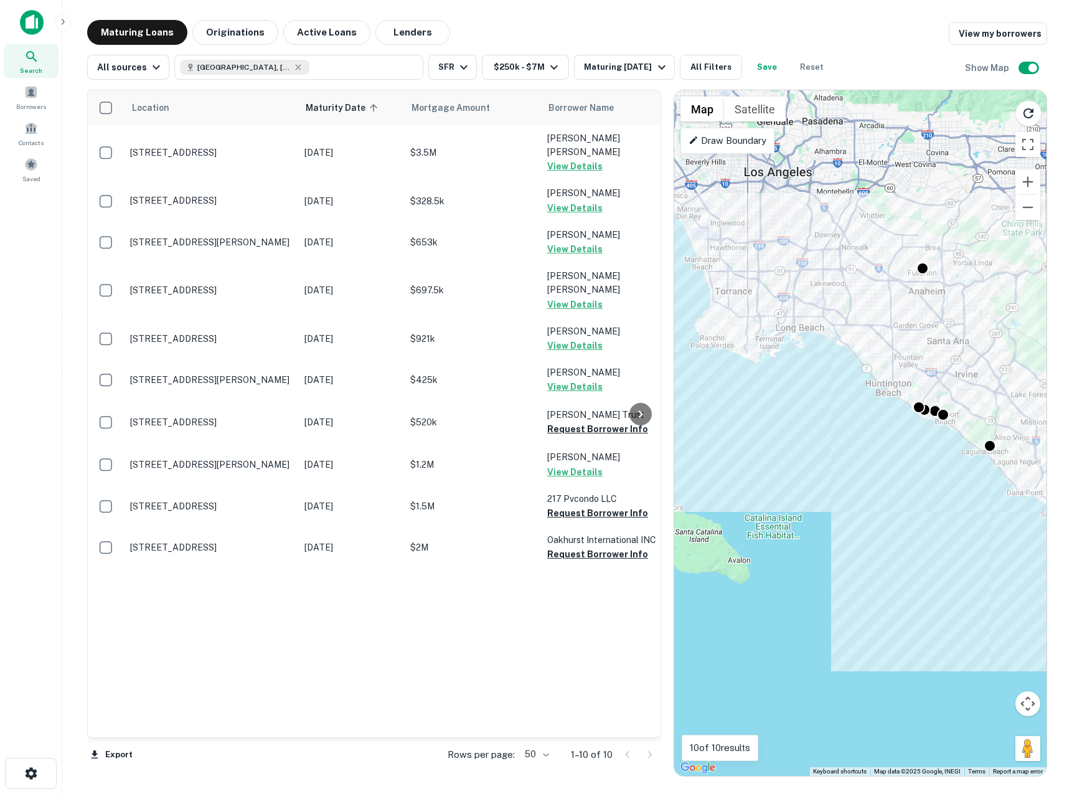
drag, startPoint x: 772, startPoint y: 378, endPoint x: 996, endPoint y: 467, distance: 241.8
click at [996, 467] on div "To activate drag with keyboard, press Alt + Enter. Once in keyboard drag state,…" at bounding box center [860, 433] width 372 height 686
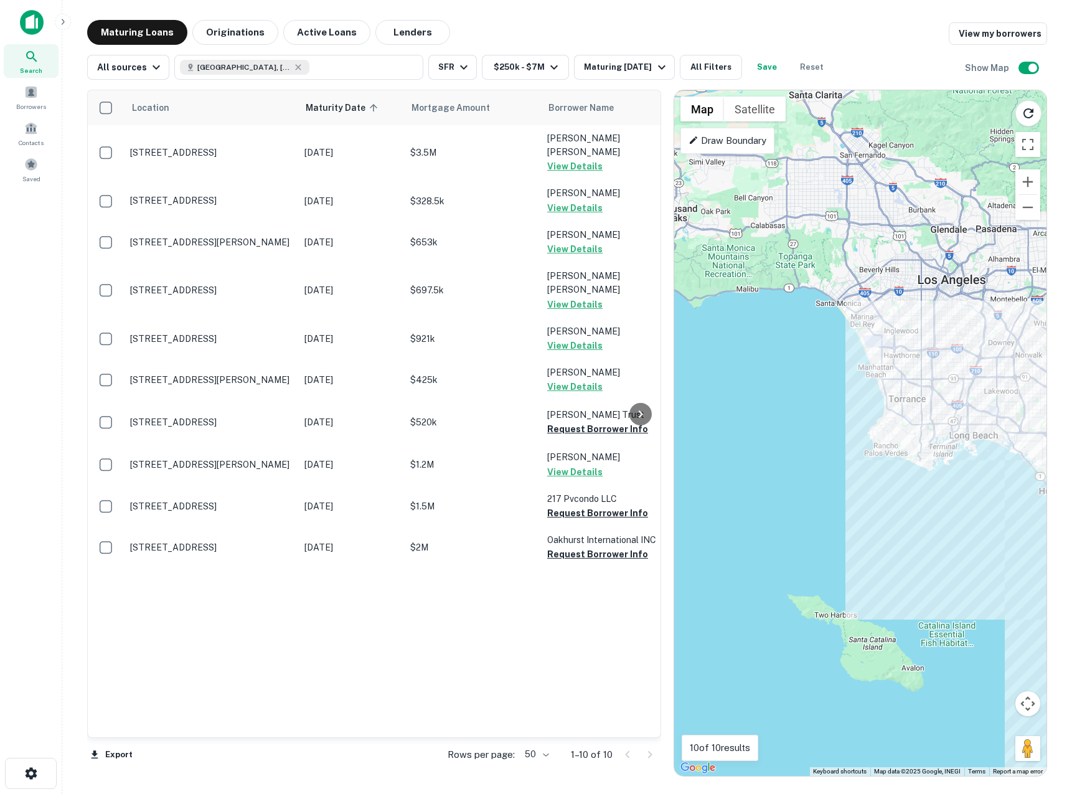
drag, startPoint x: 990, startPoint y: 464, endPoint x: 1048, endPoint y: 501, distance: 68.9
click at [1048, 500] on div "Maturing Loans Originations Active Loans Lenders View my borrowers All sources …" at bounding box center [567, 398] width 990 height 757
drag, startPoint x: 1048, startPoint y: 501, endPoint x: 945, endPoint y: 495, distance: 103.6
click at [945, 495] on div "Maturing Loans Originations Active Loans Lenders View my borrowers All sources …" at bounding box center [567, 398] width 990 height 757
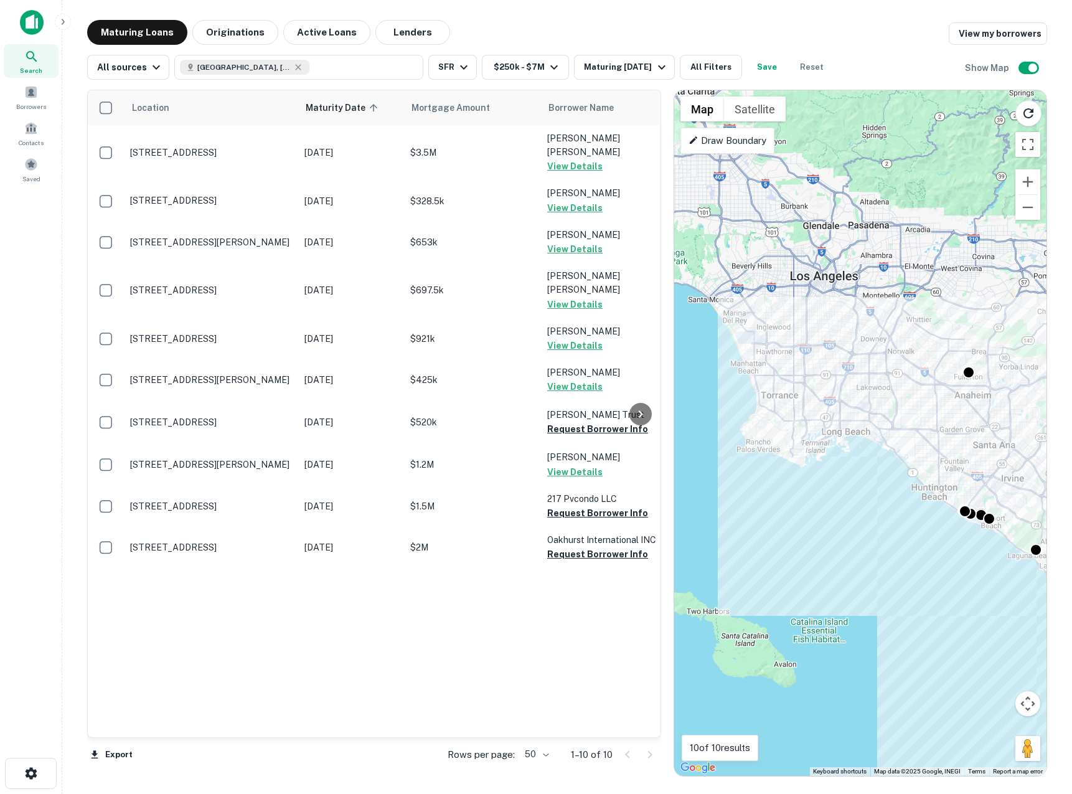
drag, startPoint x: 945, startPoint y: 495, endPoint x: 816, endPoint y: 491, distance: 129.0
click at [816, 491] on div "To activate drag with keyboard, press Alt + Enter. Once in keyboard drag state,…" at bounding box center [860, 433] width 372 height 686
click at [721, 136] on p "Draw Boundary" at bounding box center [728, 140] width 78 height 15
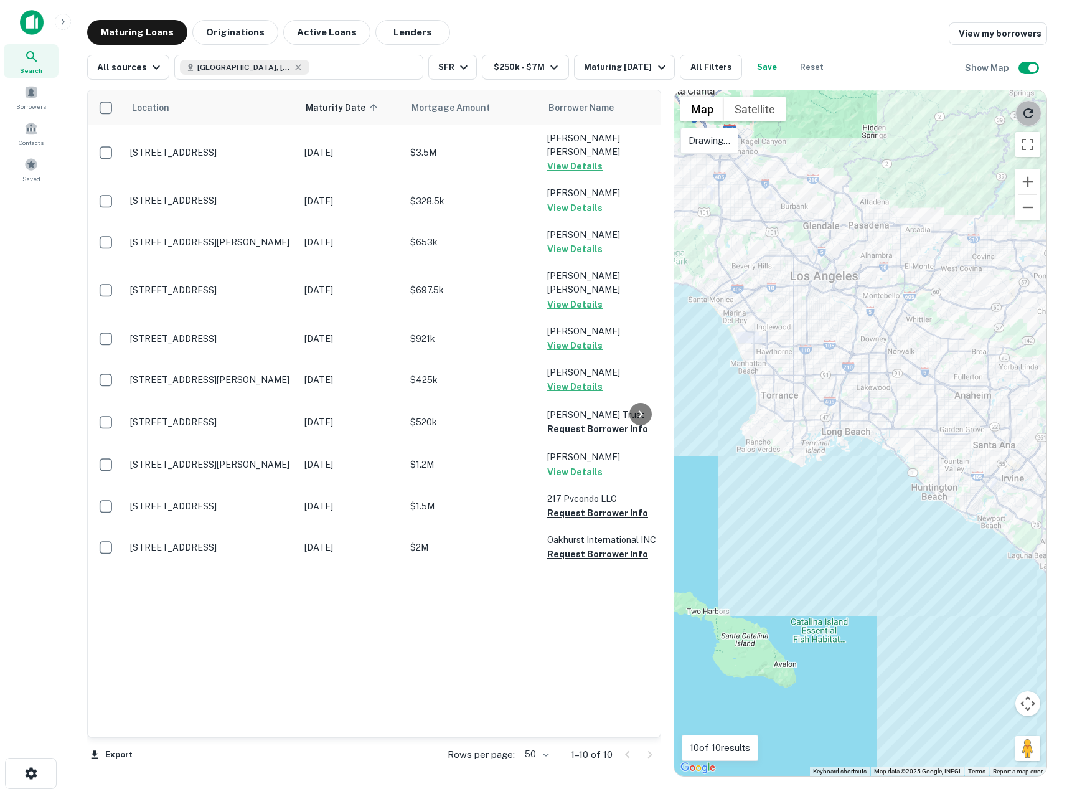
click at [1028, 114] on icon "Reload search area" at bounding box center [1028, 113] width 15 height 15
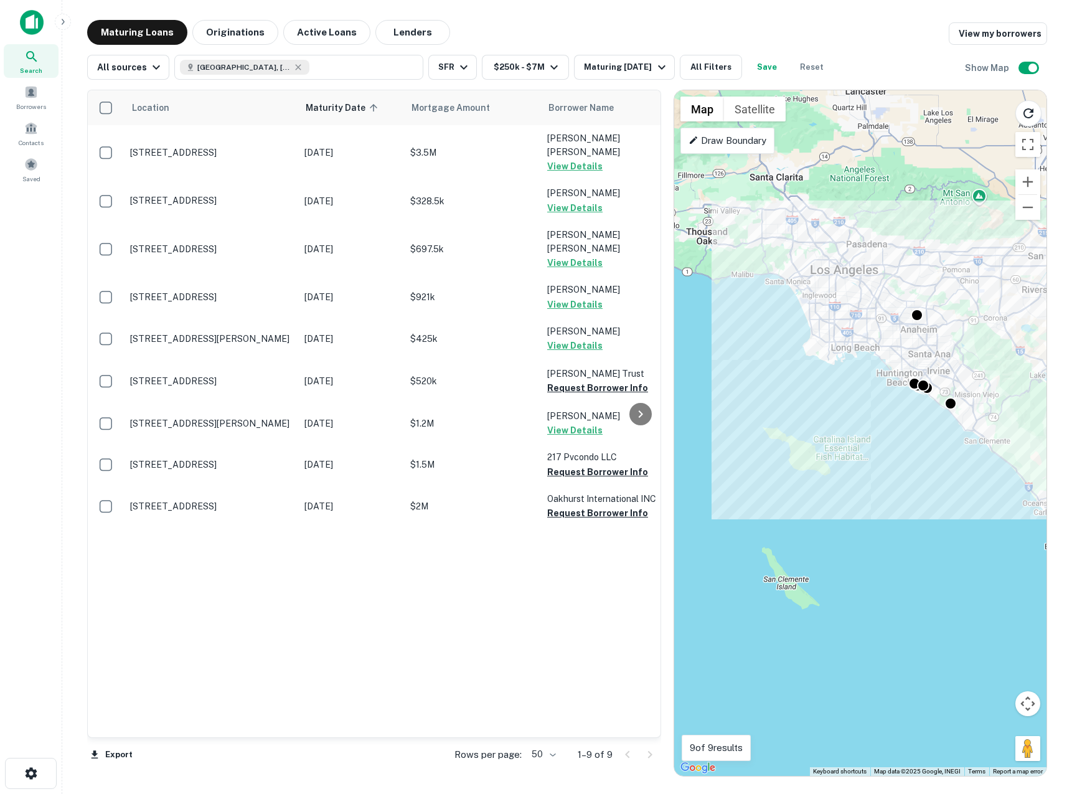
drag, startPoint x: 935, startPoint y: 202, endPoint x: 987, endPoint y: 270, distance: 85.3
click at [987, 270] on div "To activate drag with keyboard, press Alt + Enter. Once in keyboard drag state,…" at bounding box center [860, 433] width 372 height 686
click at [720, 143] on p "Draw Boundary" at bounding box center [728, 140] width 78 height 15
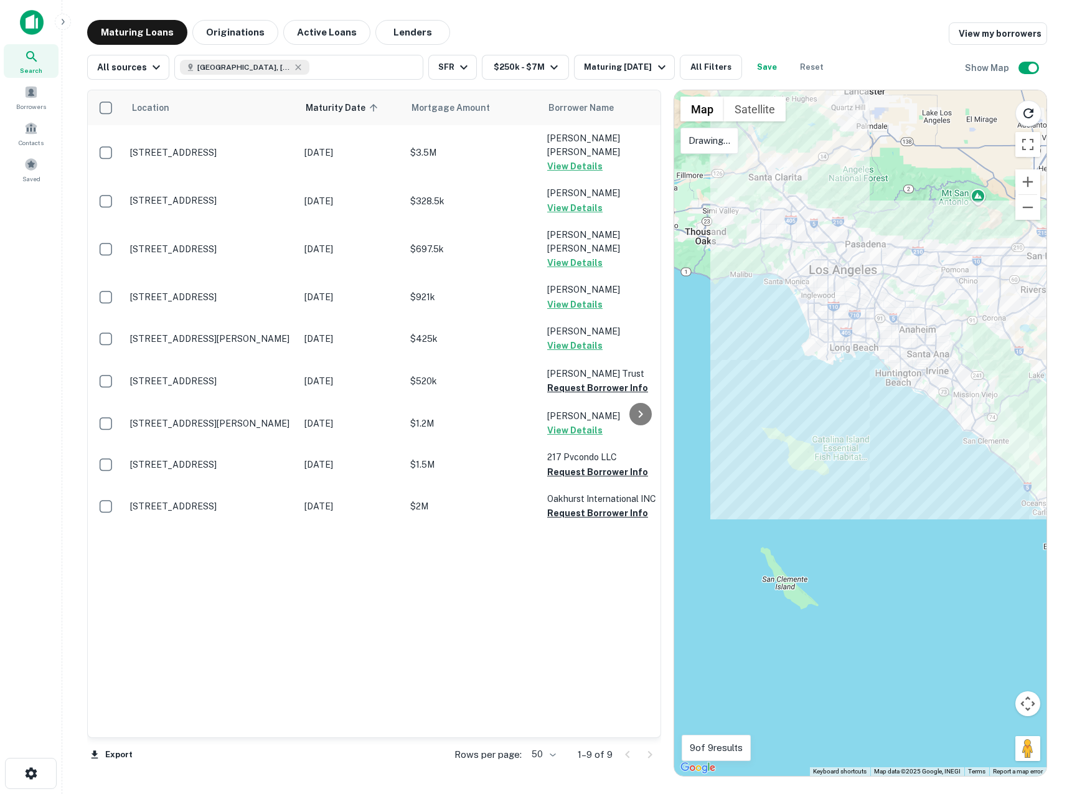
click at [725, 144] on p "Drawing..." at bounding box center [710, 140] width 42 height 15
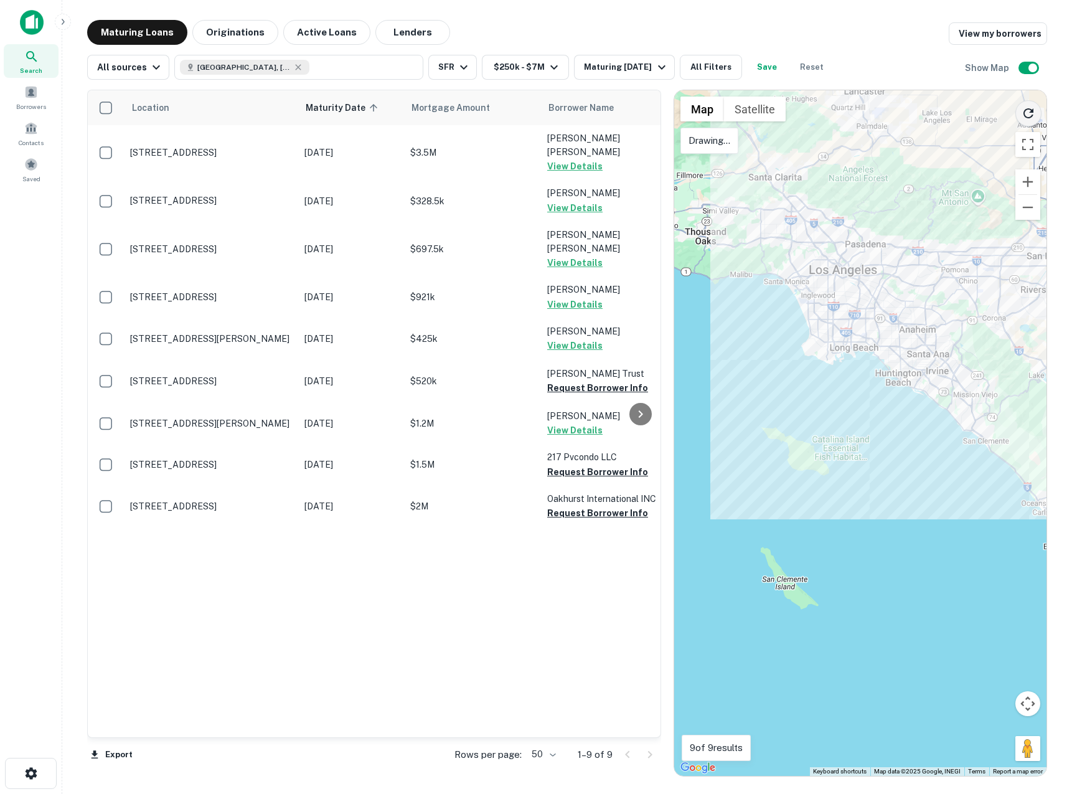
click at [1027, 110] on icon "Reload search area" at bounding box center [1029, 113] width 10 height 10
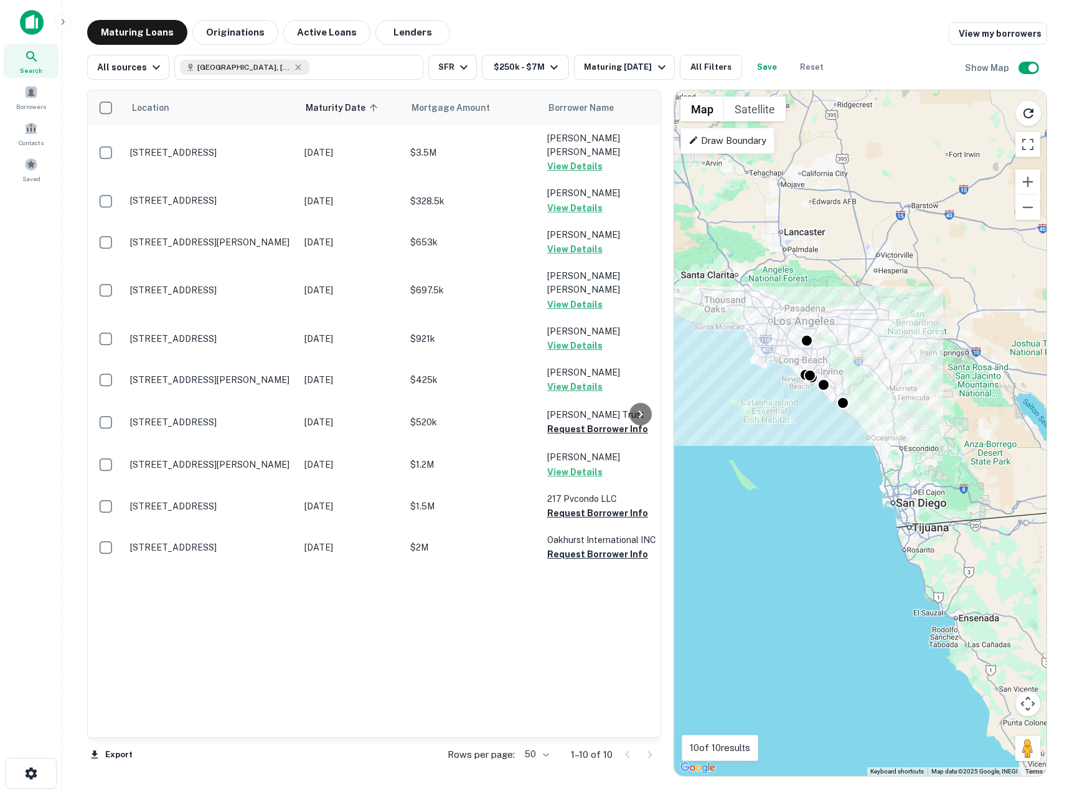
drag, startPoint x: 817, startPoint y: 404, endPoint x: 769, endPoint y: 374, distance: 56.8
click at [769, 374] on div "To activate drag with keyboard, press Alt + Enter. Once in keyboard drag state,…" at bounding box center [860, 433] width 372 height 686
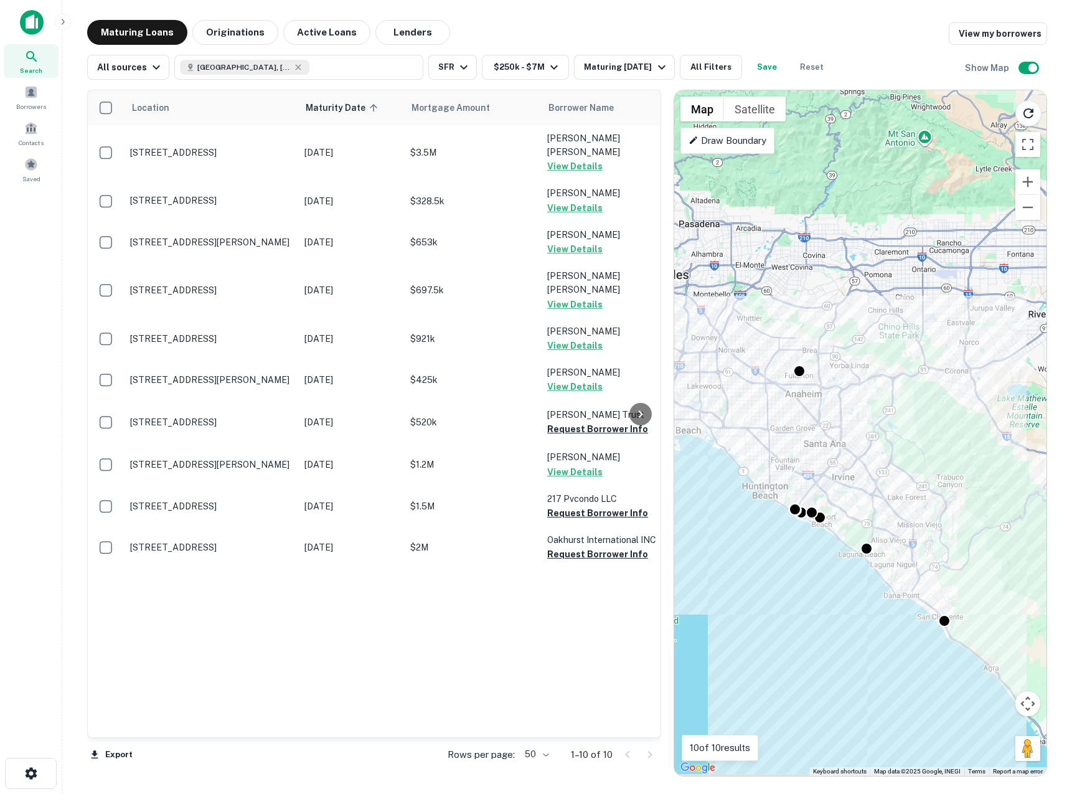
drag, startPoint x: 844, startPoint y: 362, endPoint x: 806, endPoint y: 265, distance: 105.1
click at [805, 265] on div "To activate drag with keyboard, press Alt + Enter. Once in keyboard drag state,…" at bounding box center [860, 433] width 372 height 686
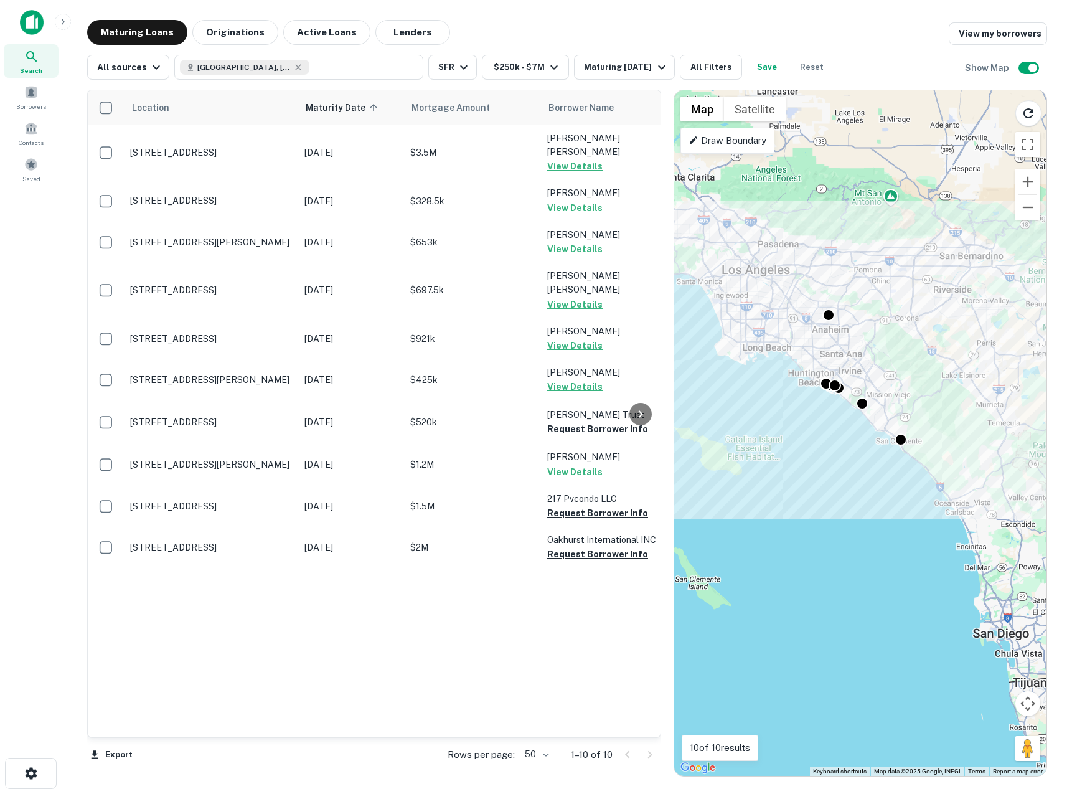
drag, startPoint x: 805, startPoint y: 363, endPoint x: 839, endPoint y: 371, distance: 35.2
click at [839, 371] on div "To activate drag with keyboard, press Alt + Enter. Once in keyboard drag state,…" at bounding box center [860, 433] width 372 height 686
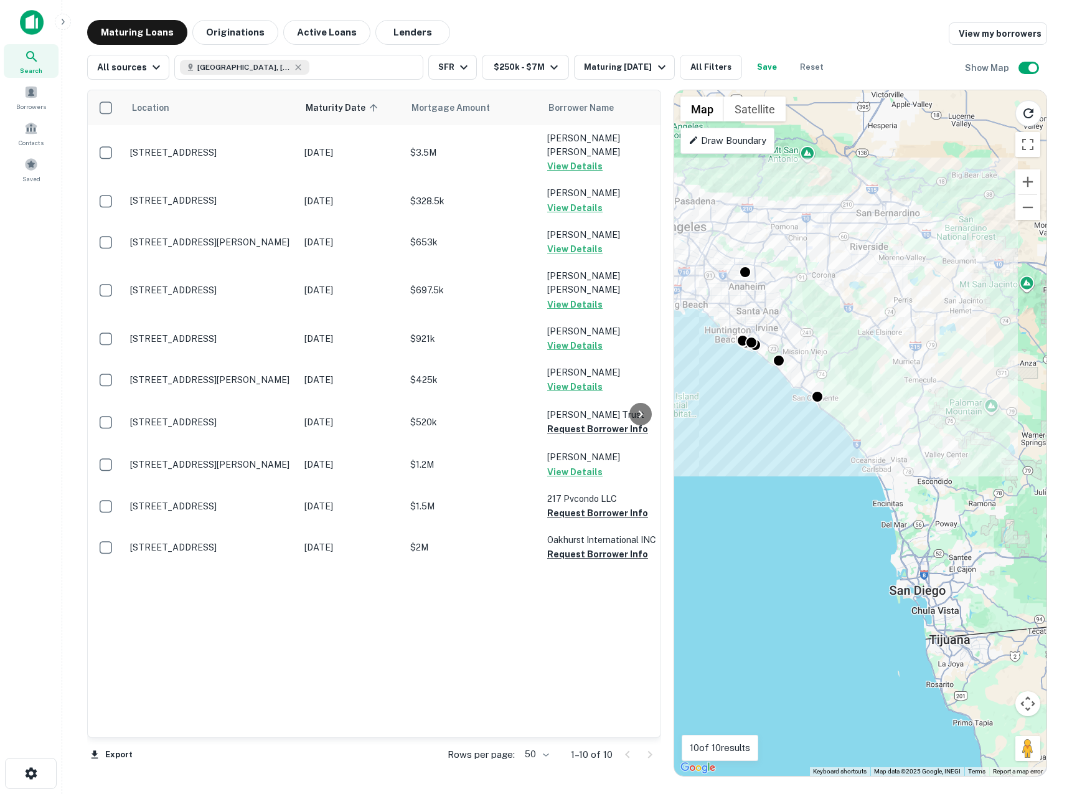
drag, startPoint x: 907, startPoint y: 419, endPoint x: 822, endPoint y: 376, distance: 95.5
click at [822, 376] on div "To activate drag with keyboard, press Alt + Enter. Once in keyboard drag state,…" at bounding box center [860, 433] width 372 height 686
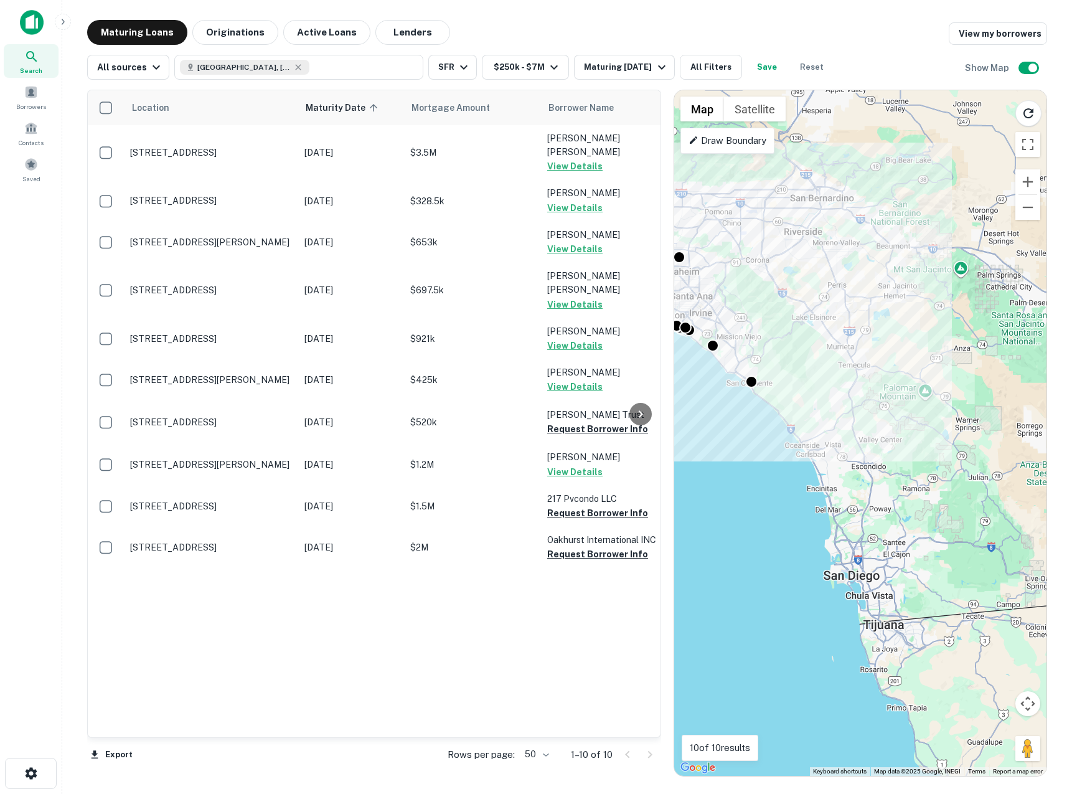
drag, startPoint x: 884, startPoint y: 516, endPoint x: 816, endPoint y: 501, distance: 68.9
click at [816, 501] on div "To activate drag with keyboard, press Alt + Enter. Once in keyboard drag state,…" at bounding box center [860, 433] width 372 height 686
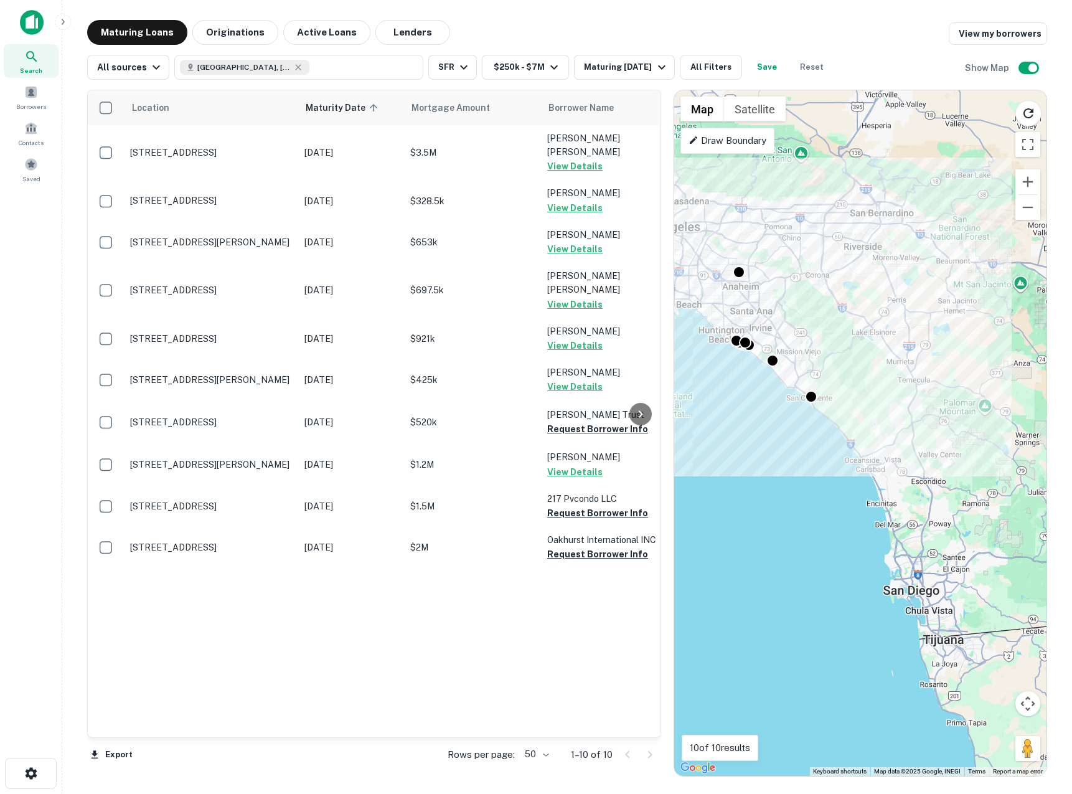
drag, startPoint x: 816, startPoint y: 501, endPoint x: 877, endPoint y: 516, distance: 62.8
click at [877, 516] on div "To activate drag with keyboard, press Alt + Enter. Once in keyboard drag state,…" at bounding box center [860, 433] width 372 height 686
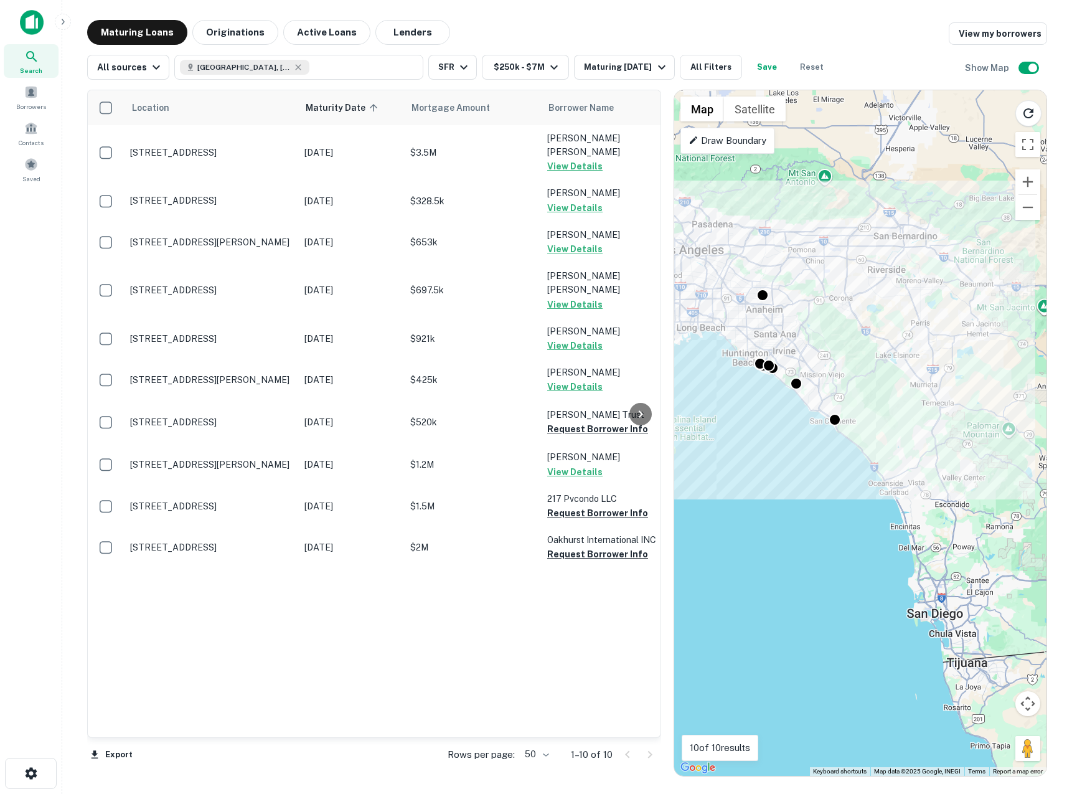
drag, startPoint x: 792, startPoint y: 291, endPoint x: 821, endPoint y: 313, distance: 36.9
click at [821, 313] on div "To activate drag with keyboard, press Alt + Enter. Once in keyboard drag state,…" at bounding box center [860, 433] width 372 height 686
click at [524, 69] on button "$250k - $7M" at bounding box center [525, 67] width 87 height 25
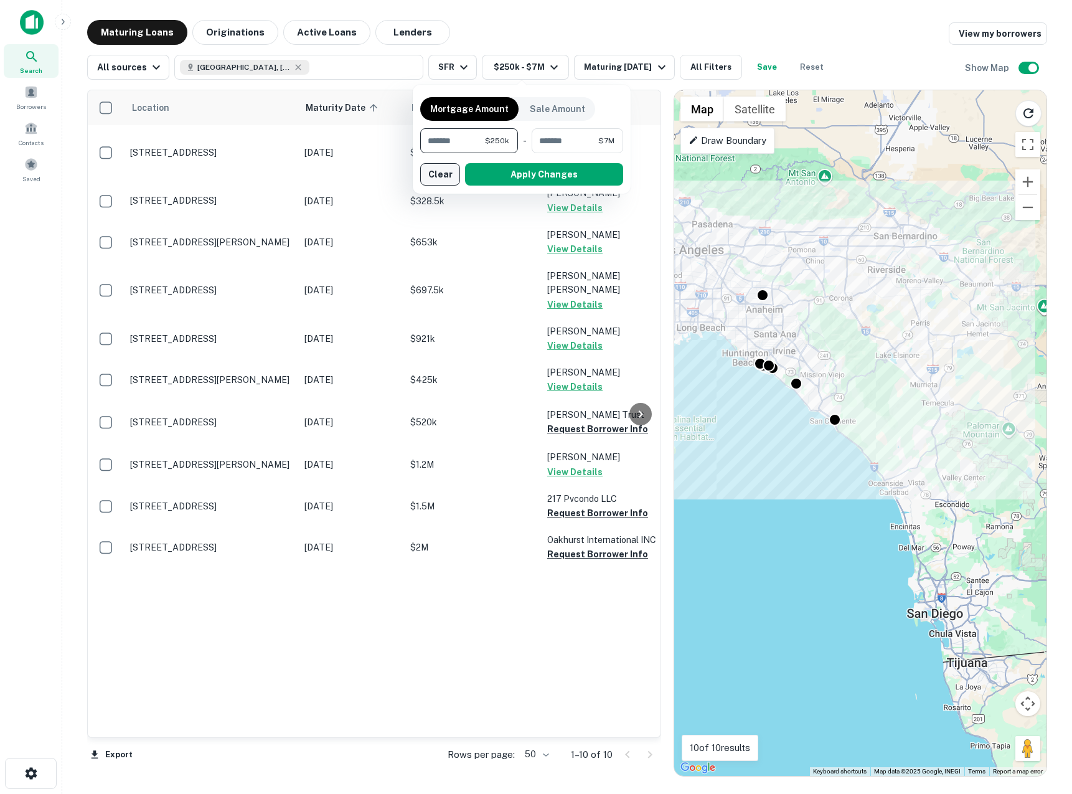
click at [443, 170] on button "Clear" at bounding box center [440, 174] width 40 height 22
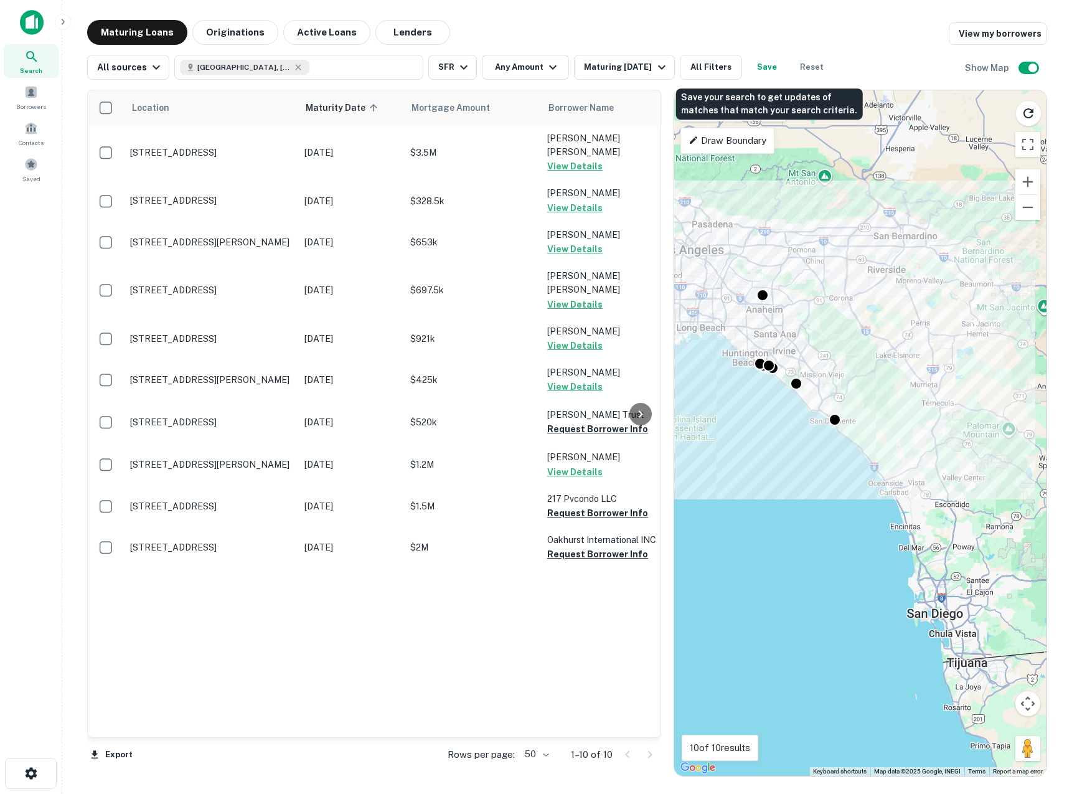
click at [773, 64] on button "Save" at bounding box center [767, 67] width 40 height 25
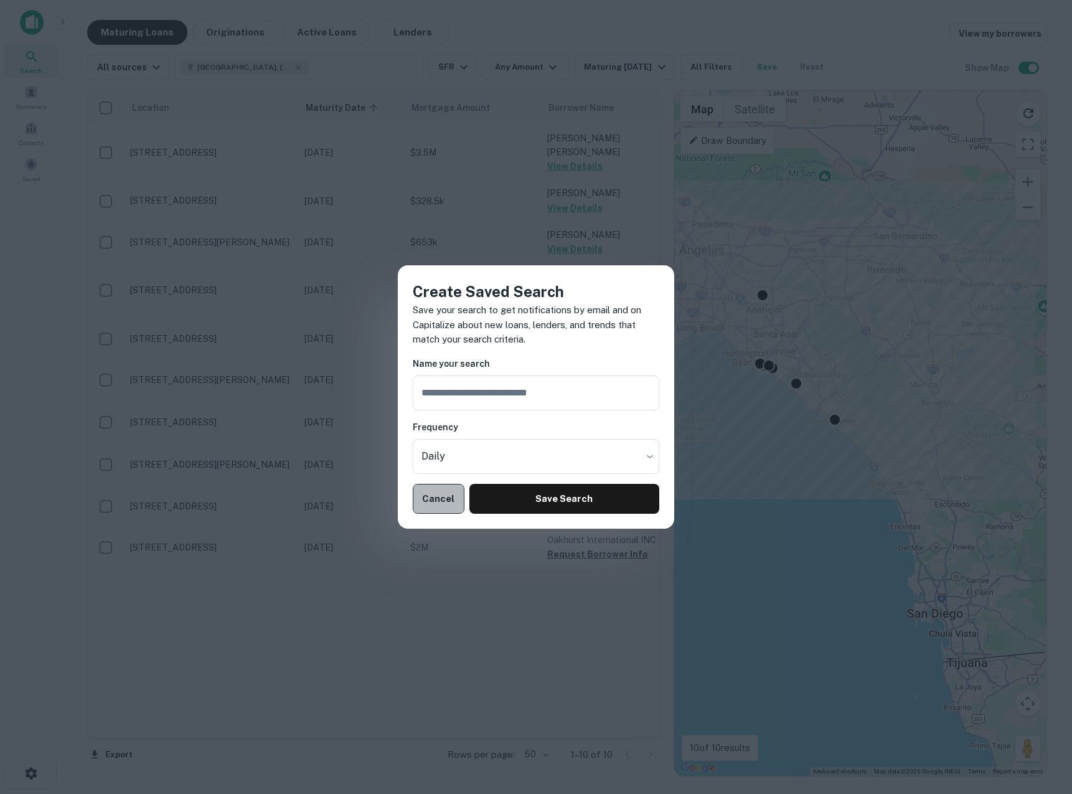
click at [438, 491] on button "Cancel" at bounding box center [439, 499] width 52 height 30
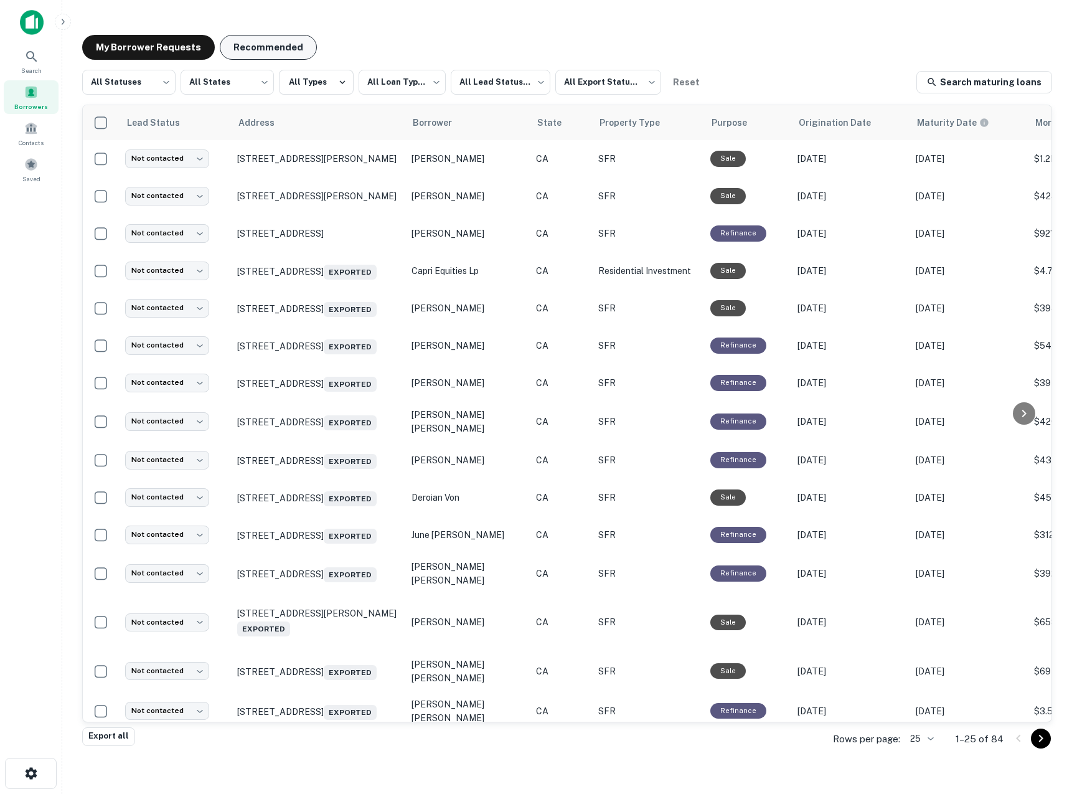
click at [248, 50] on button "Recommended" at bounding box center [268, 47] width 97 height 25
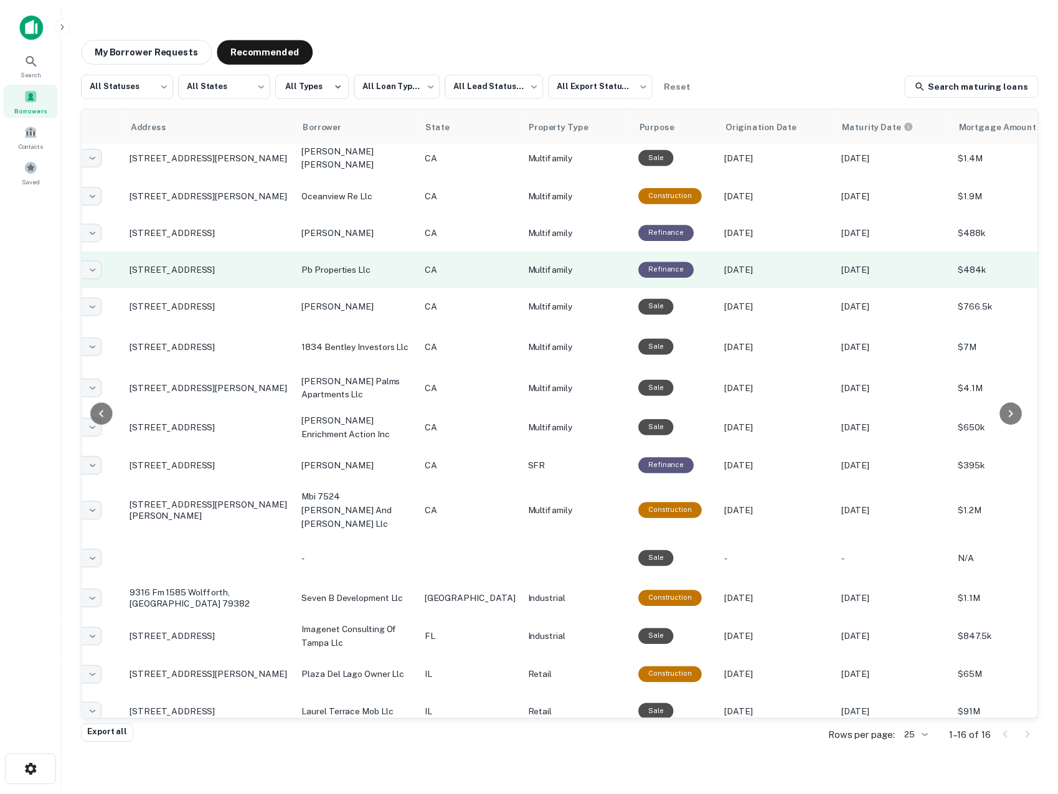
scroll to position [6, 0]
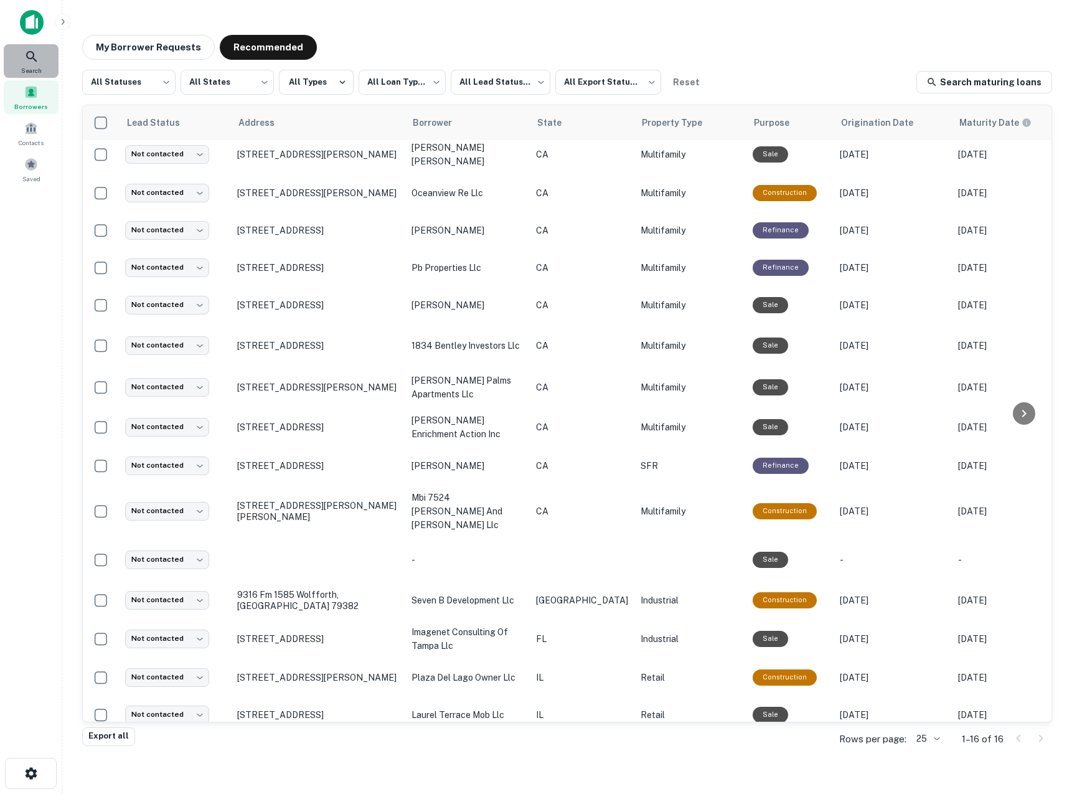
click at [46, 59] on div "Search" at bounding box center [31, 61] width 55 height 34
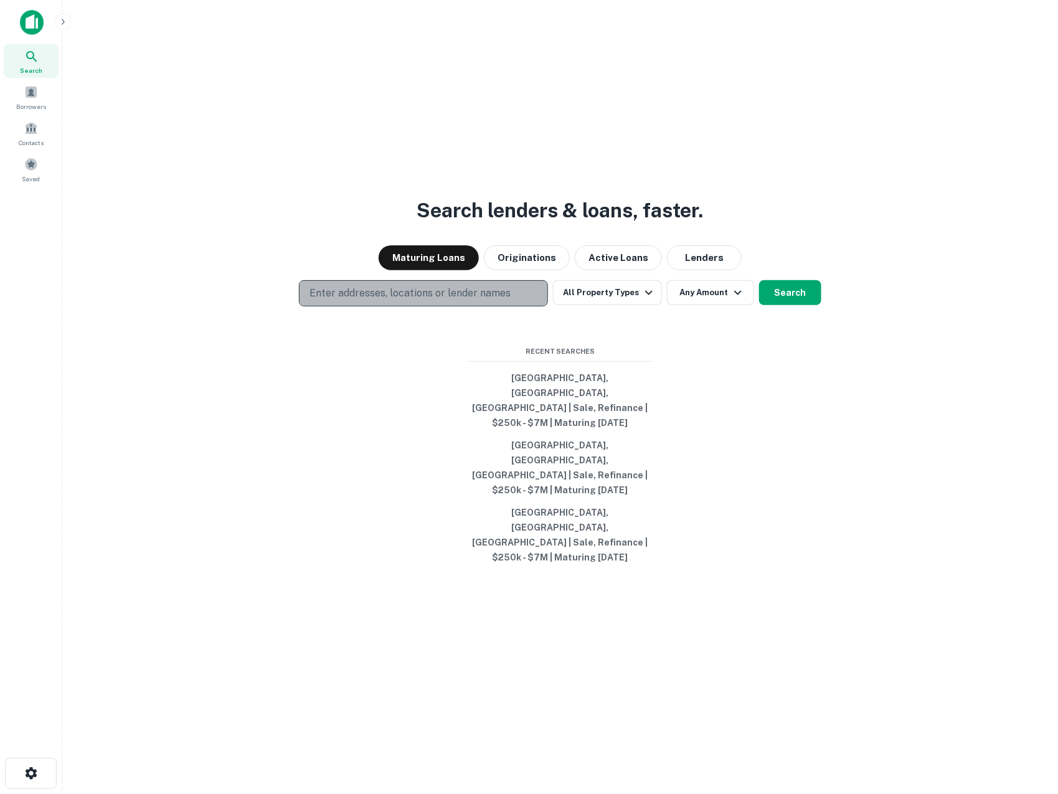
click at [461, 301] on p "Enter addresses, locations or lender names" at bounding box center [410, 293] width 201 height 15
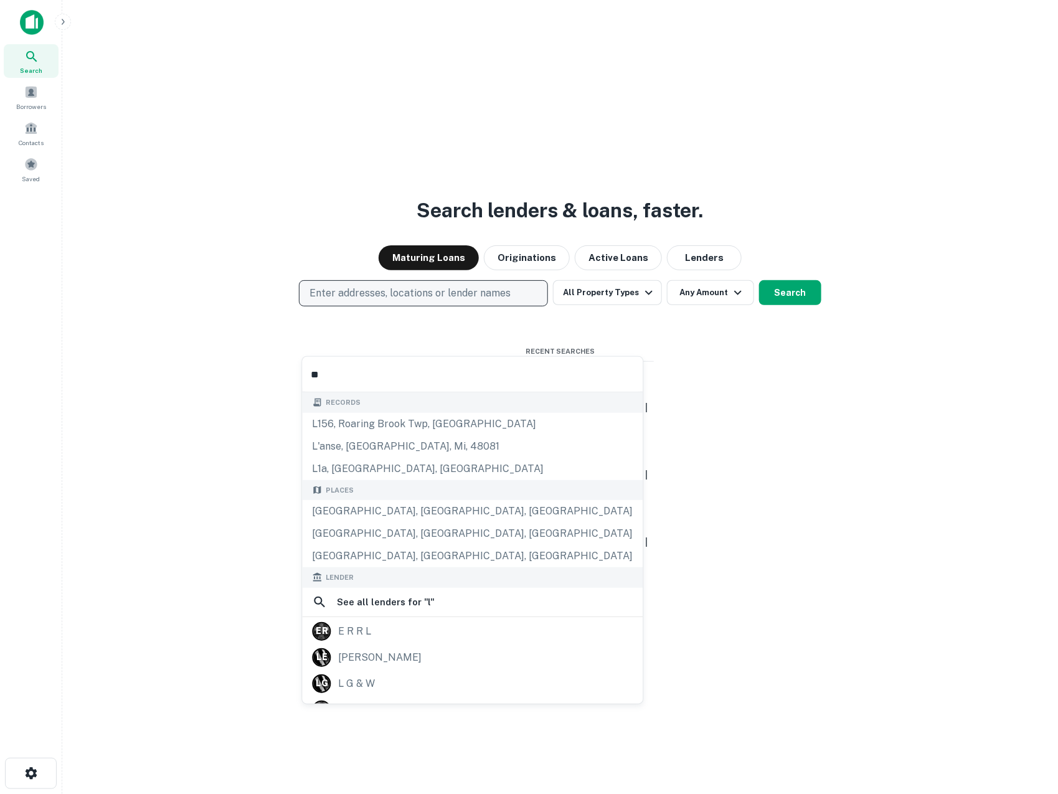
type input "***"
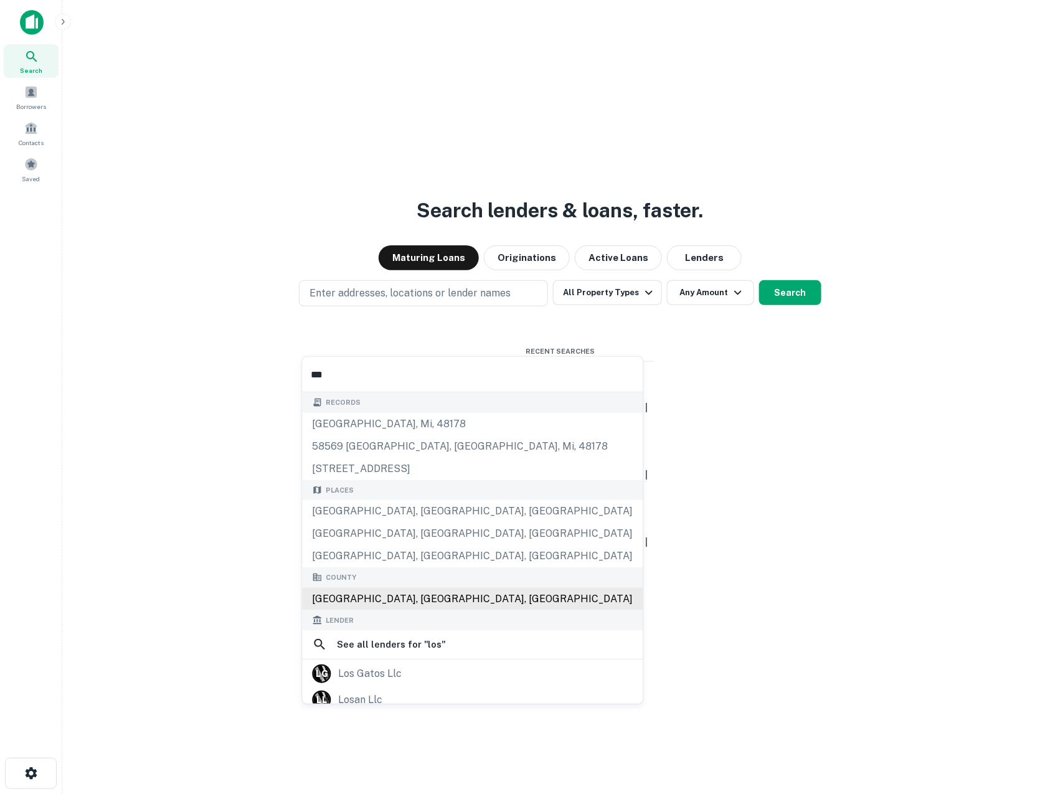
click at [404, 595] on div "Los Angeles County, CA, USA" at bounding box center [473, 599] width 341 height 22
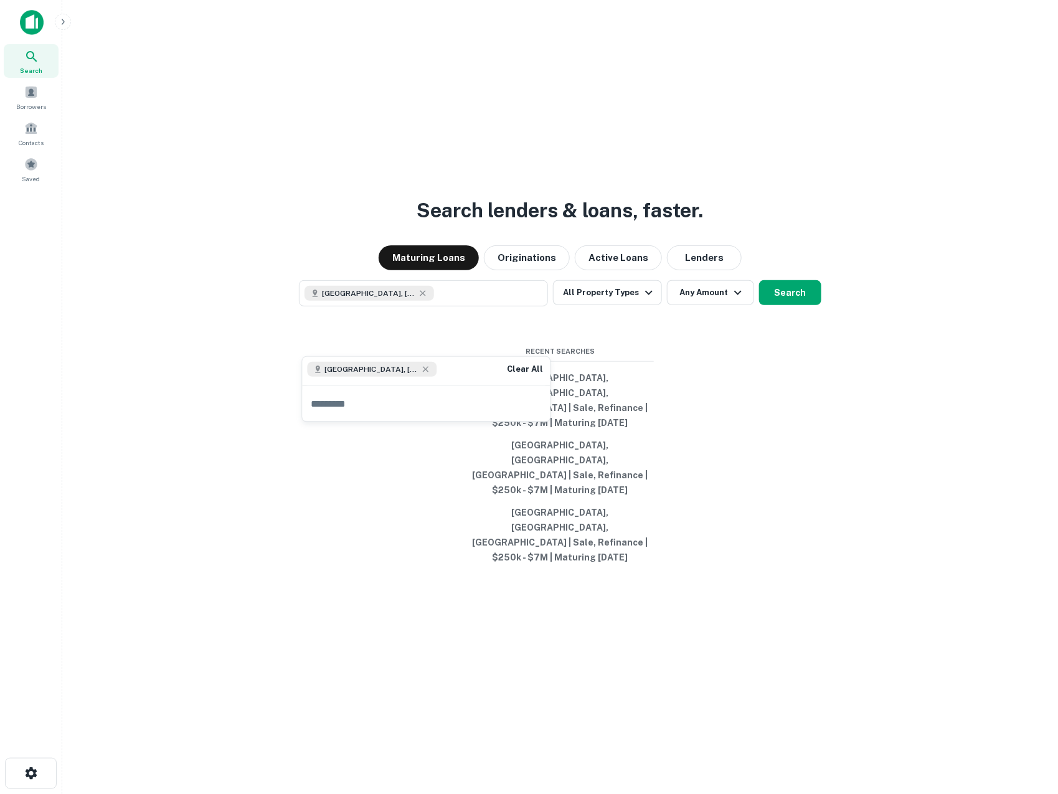
click at [707, 381] on div "Search lenders & loans, faster. Maturing Loans Originations Active Loans Lender…" at bounding box center [560, 427] width 976 height 794
click at [628, 305] on button "All Property Types" at bounding box center [607, 292] width 108 height 25
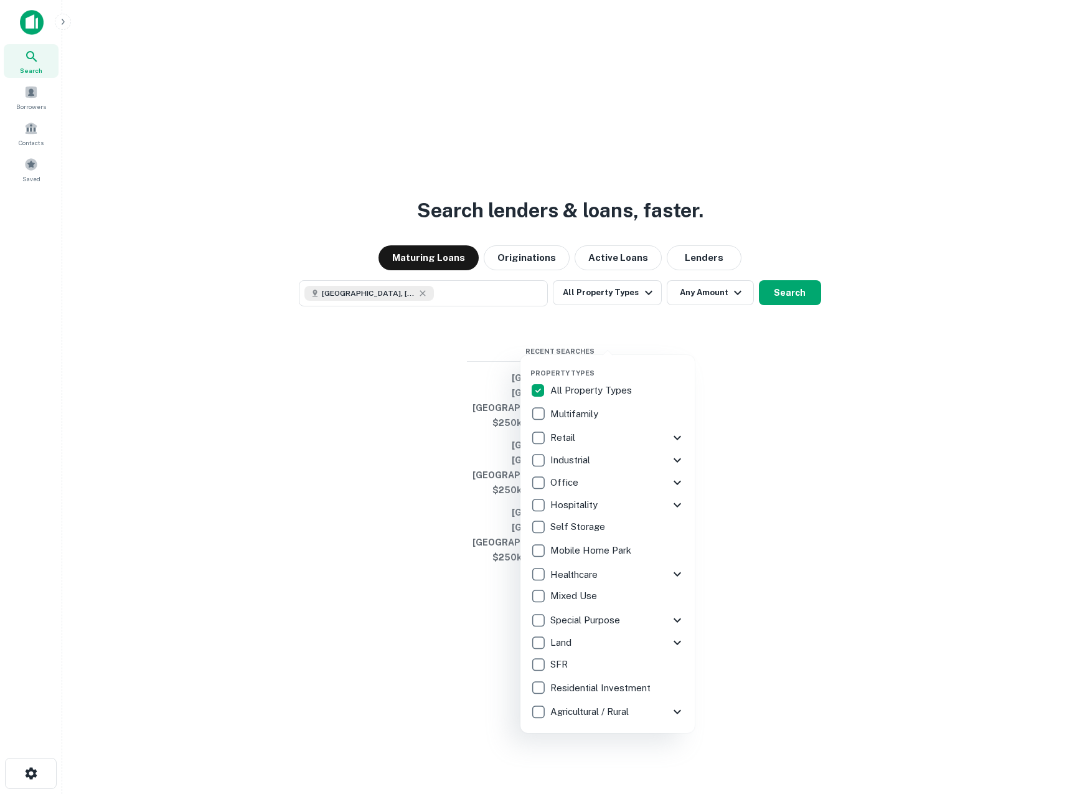
click at [562, 665] on p "SFR" at bounding box center [561, 664] width 20 height 15
click at [683, 348] on div at bounding box center [536, 397] width 1072 height 794
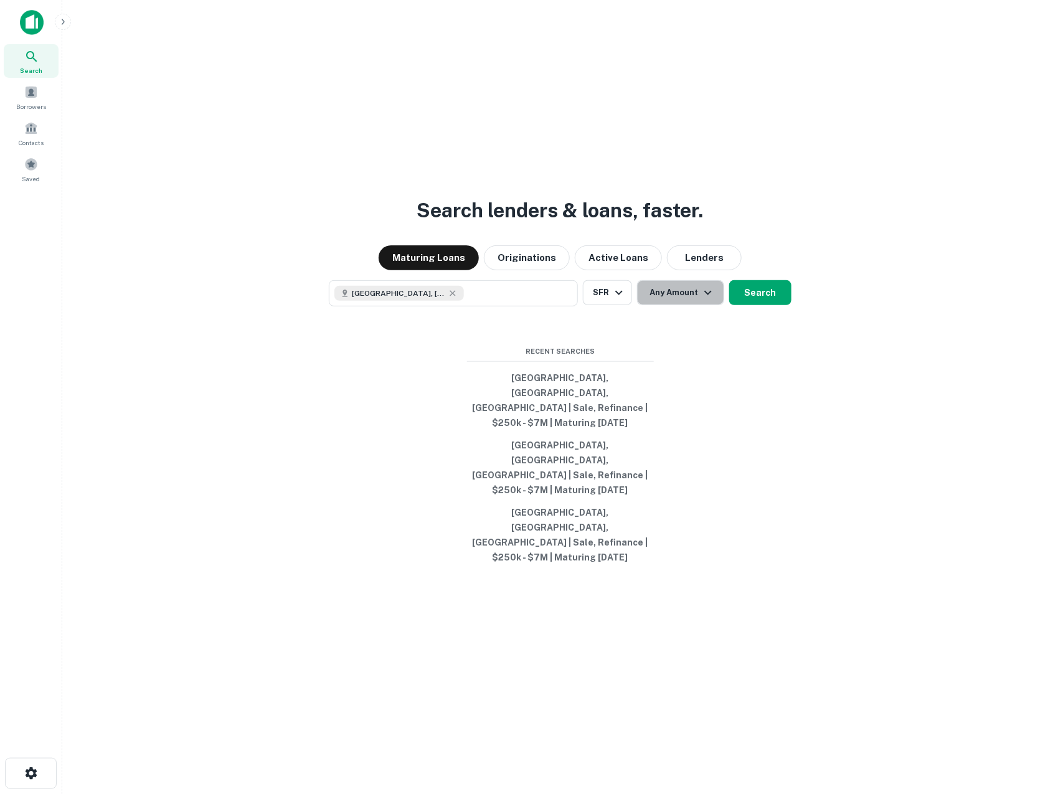
click at [686, 305] on button "Any Amount" at bounding box center [680, 292] width 87 height 25
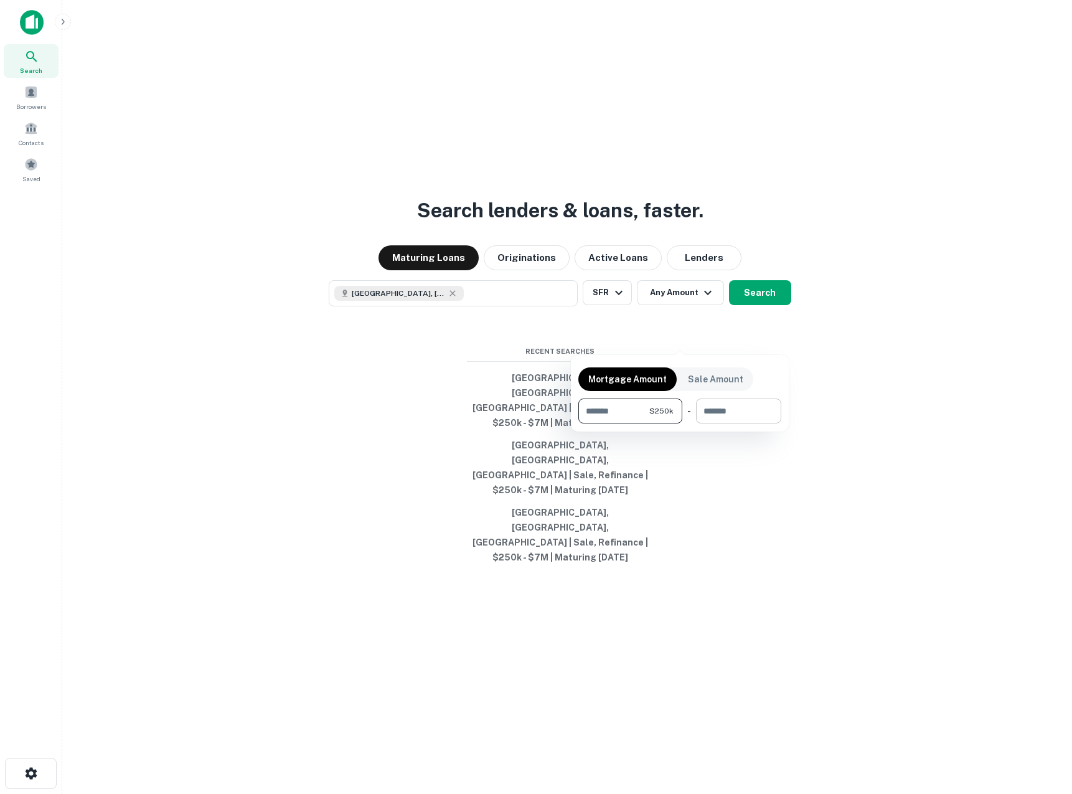
type input "******"
click at [740, 407] on input "number" at bounding box center [734, 411] width 77 height 25
type input "*******"
click at [744, 343] on div at bounding box center [536, 397] width 1072 height 794
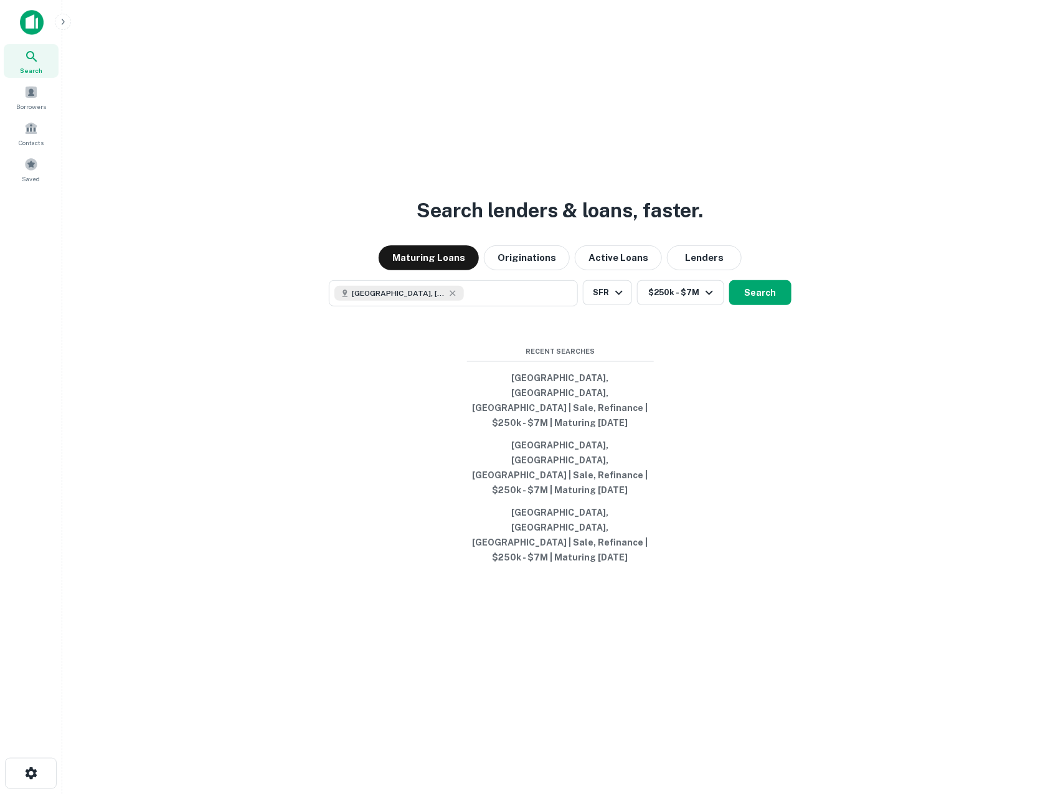
click at [749, 305] on button "Search" at bounding box center [760, 292] width 62 height 25
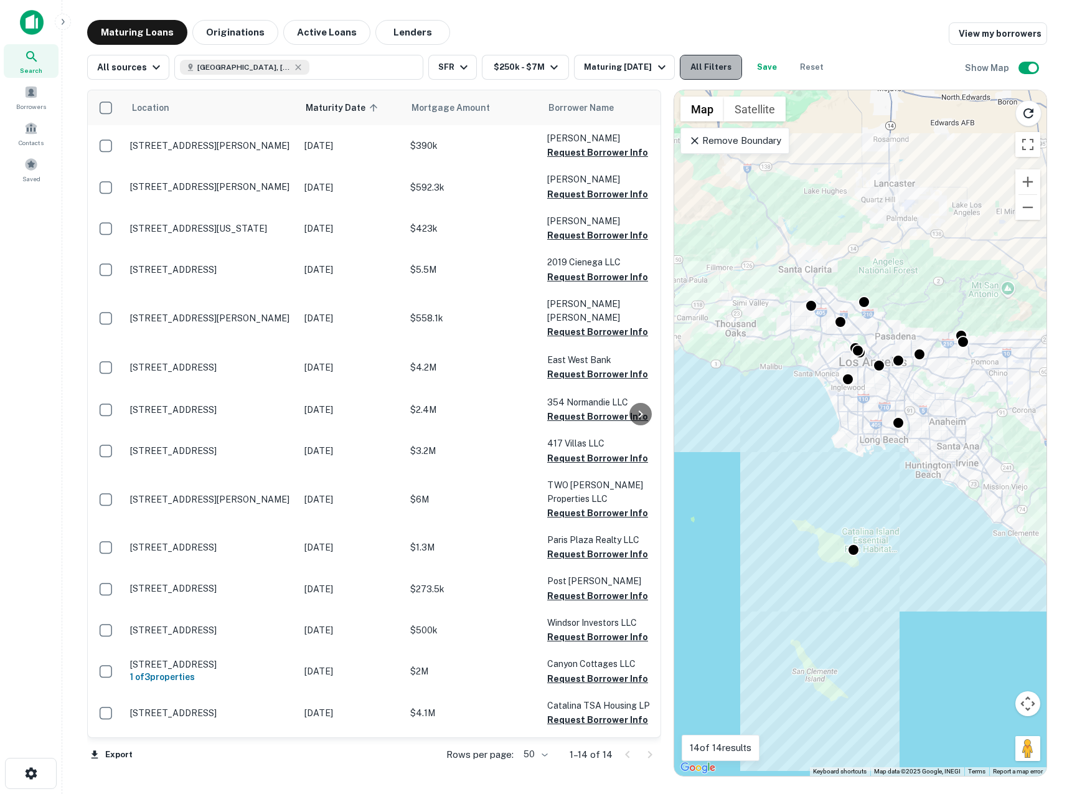
click at [698, 67] on button "All Filters" at bounding box center [711, 67] width 62 height 25
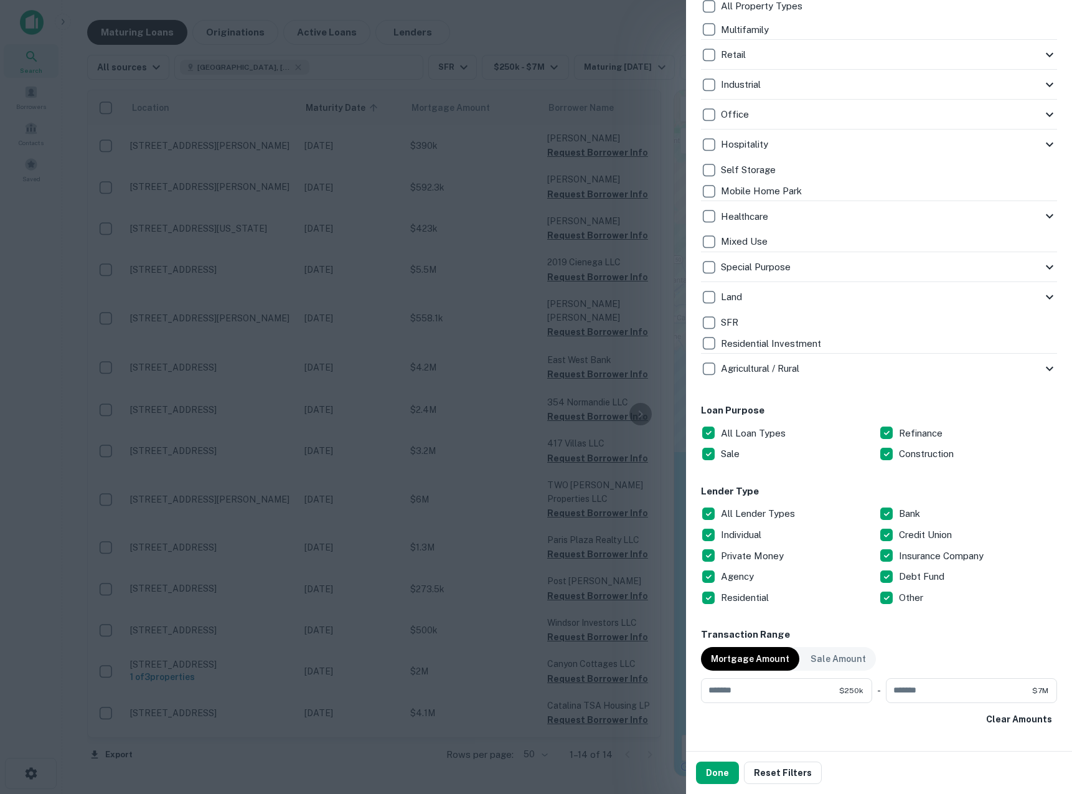
scroll to position [357, 0]
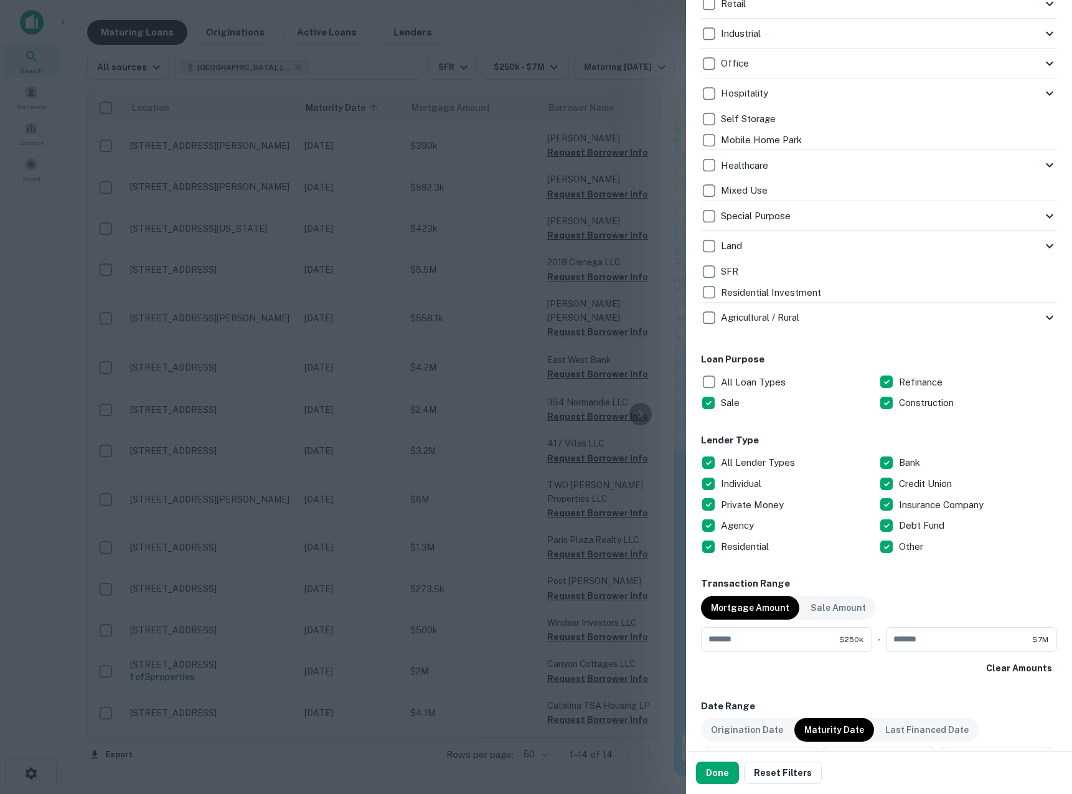
click at [899, 404] on p "Construction" at bounding box center [927, 402] width 57 height 15
click at [757, 460] on p "All Lender Types" at bounding box center [759, 462] width 77 height 15
click at [752, 504] on p "Private Money" at bounding box center [753, 505] width 65 height 15
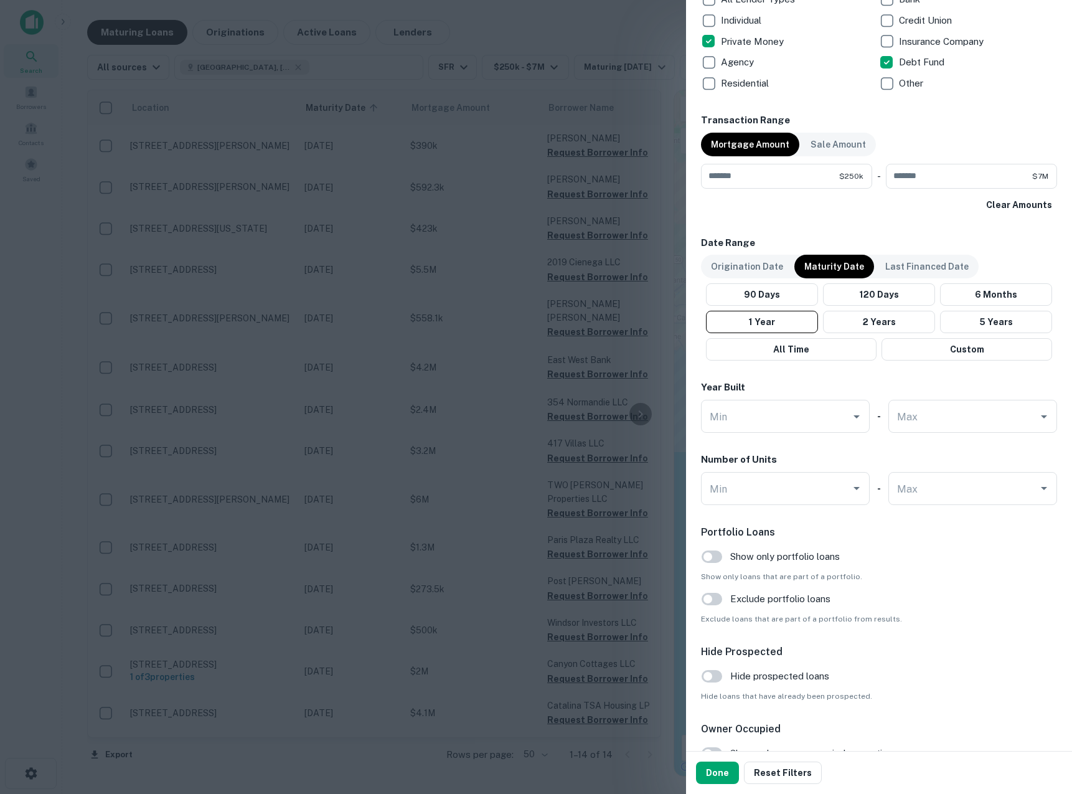
scroll to position [906, 0]
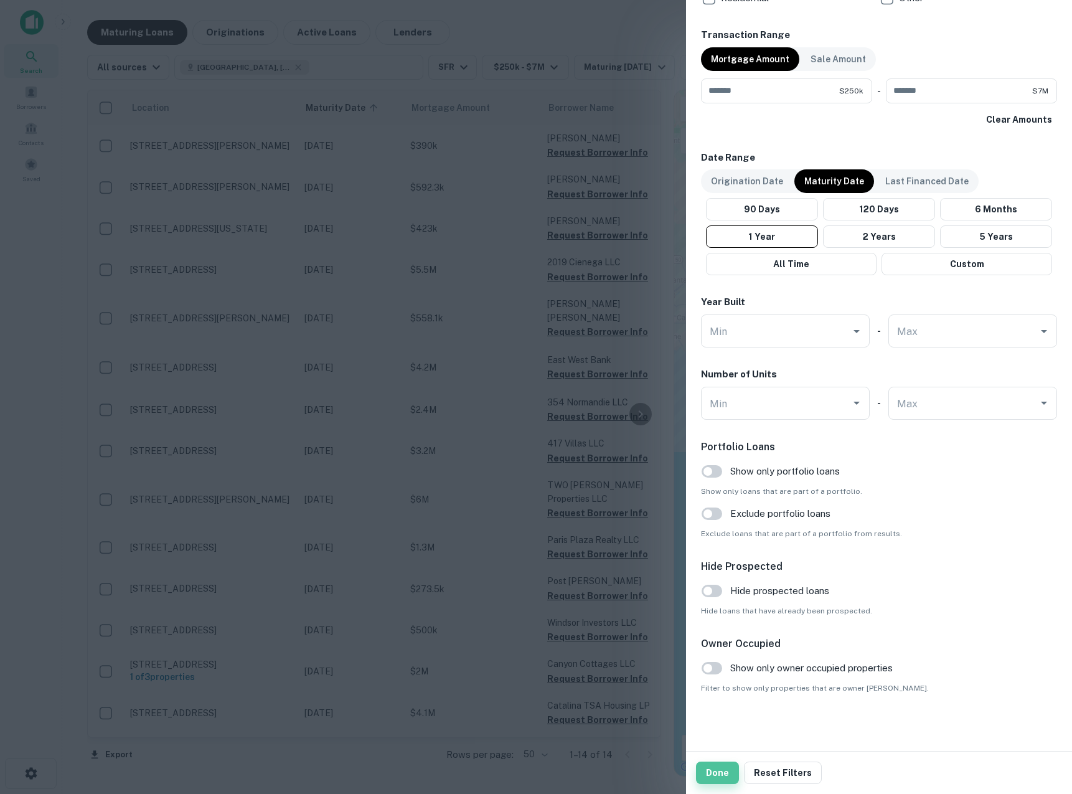
click at [711, 778] on button "Done" at bounding box center [717, 773] width 43 height 22
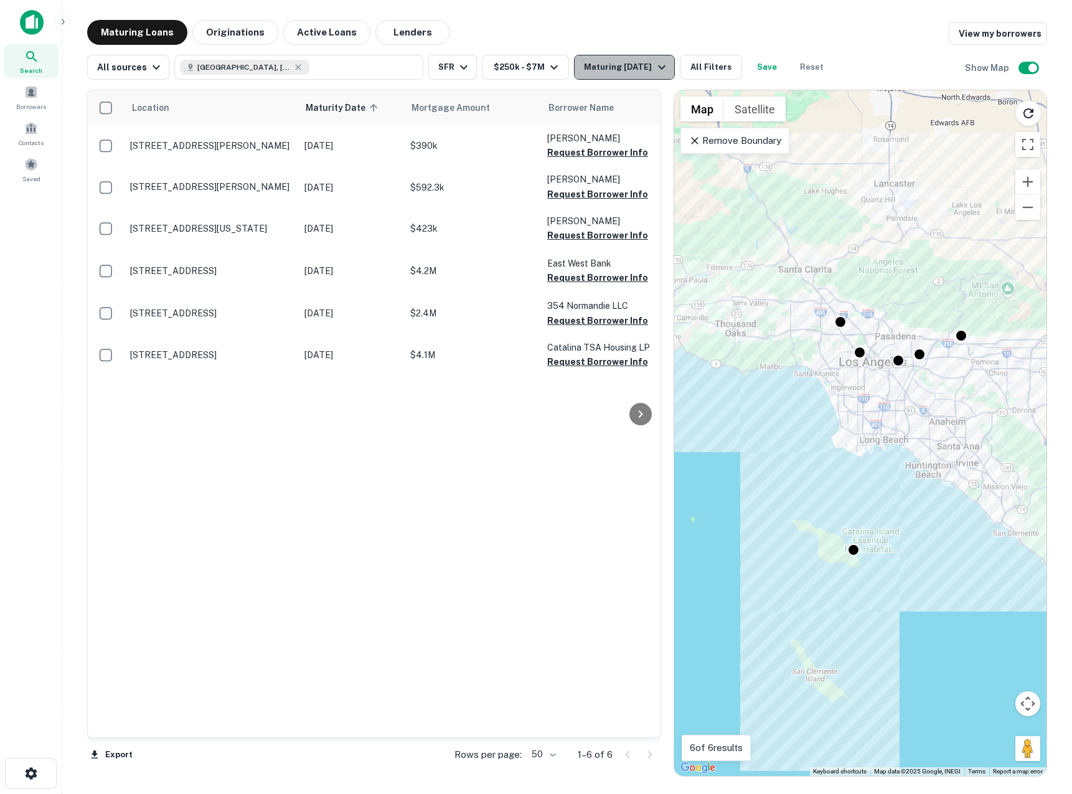
click at [615, 75] on button "Maturing In 1 Year" at bounding box center [624, 67] width 100 height 25
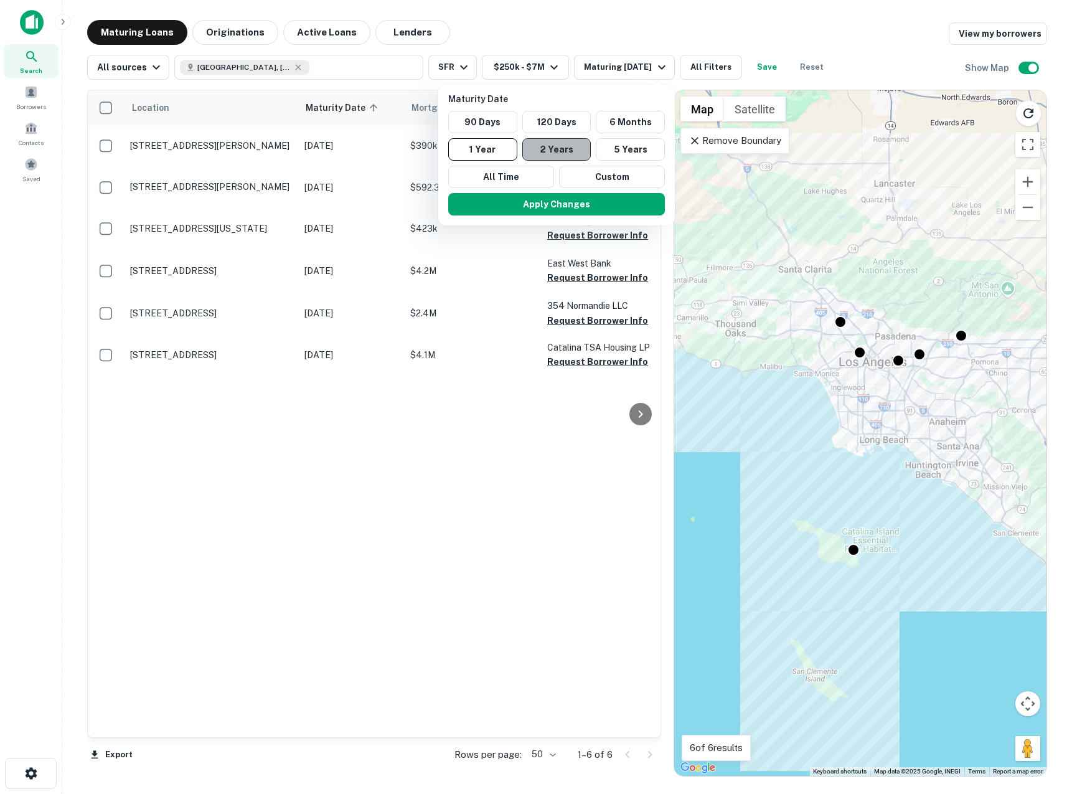
click at [552, 148] on button "2 Years" at bounding box center [556, 149] width 69 height 22
click at [565, 204] on button "Apply Changes" at bounding box center [563, 204] width 217 height 22
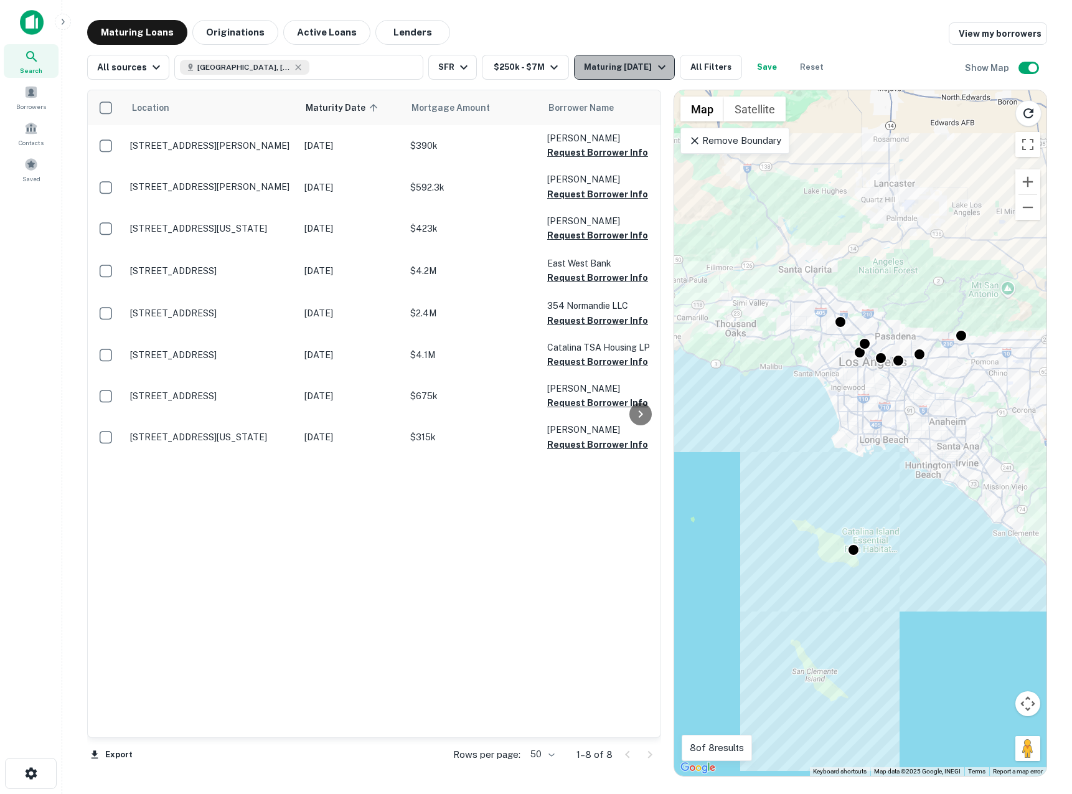
click at [615, 62] on div "Maturing In 2 Years" at bounding box center [626, 67] width 85 height 15
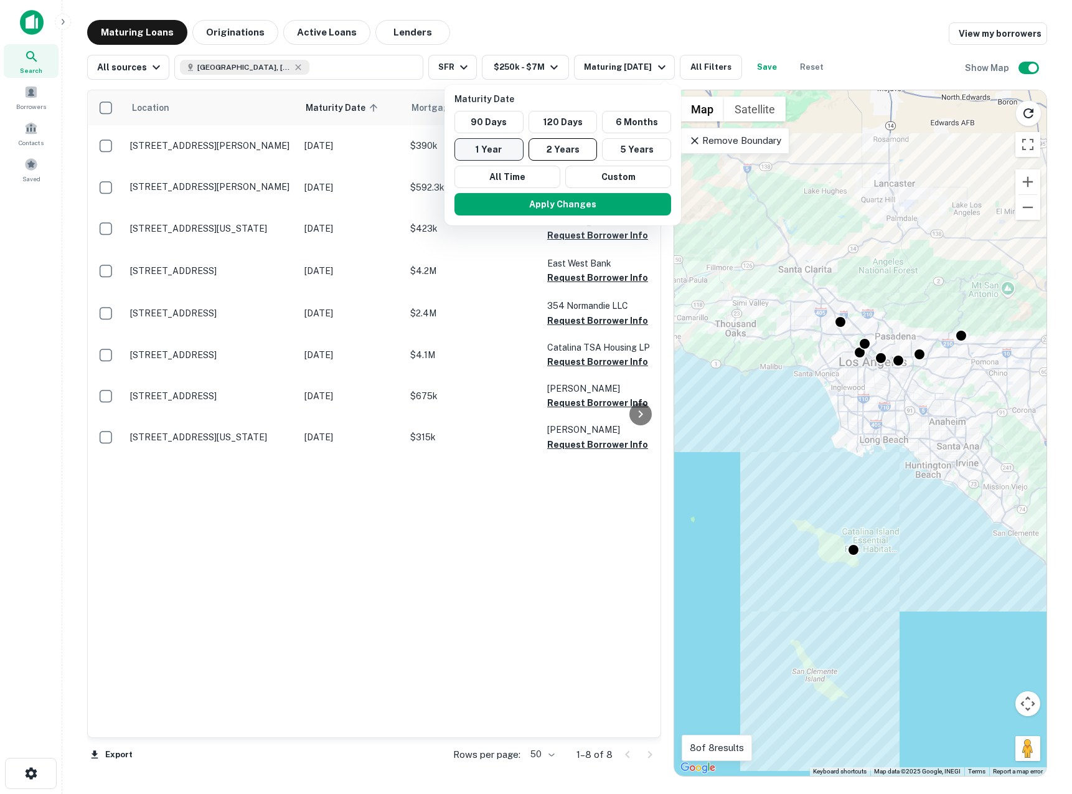
click at [477, 146] on button "1 Year" at bounding box center [489, 149] width 69 height 22
click at [510, 203] on button "Apply Changes" at bounding box center [556, 204] width 217 height 22
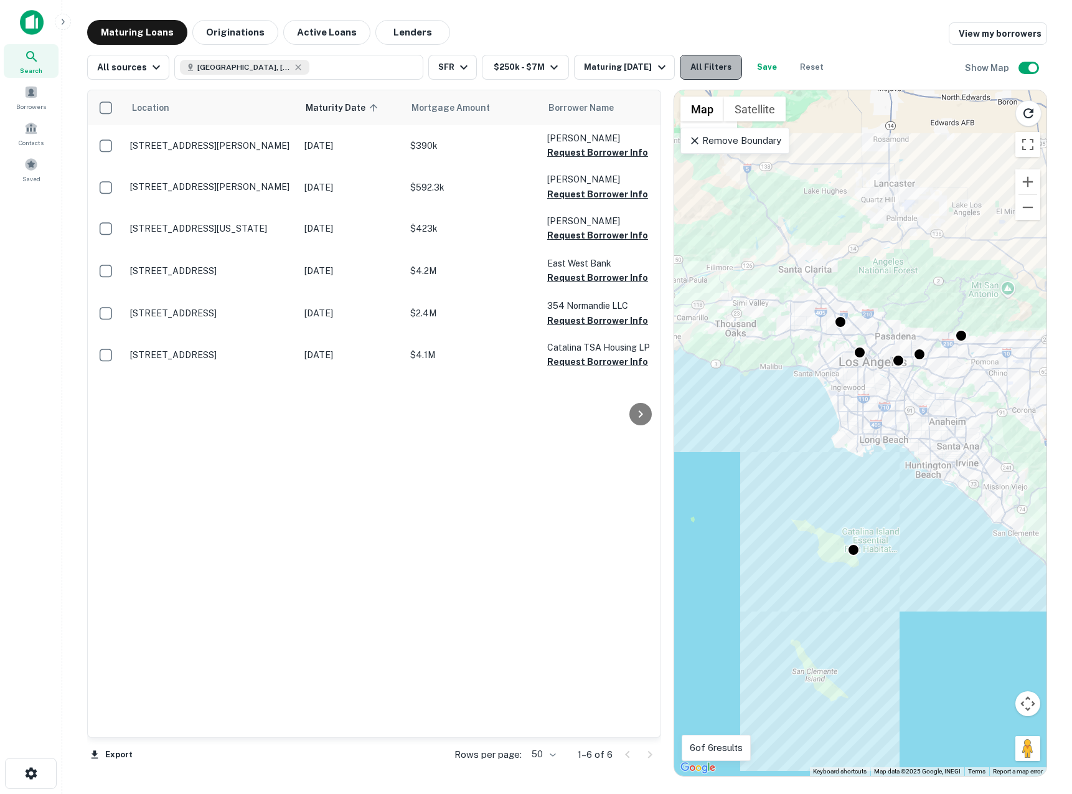
click at [707, 69] on button "All Filters" at bounding box center [711, 67] width 62 height 25
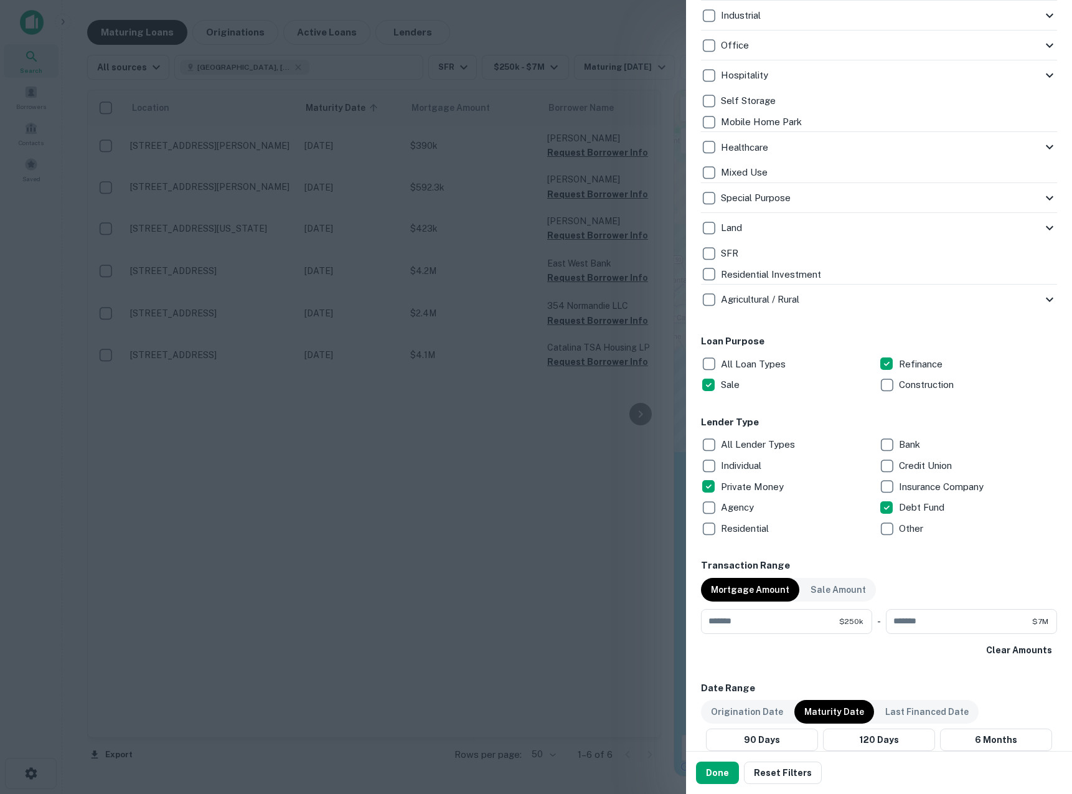
scroll to position [377, 0]
click at [755, 460] on p "Individual" at bounding box center [742, 463] width 43 height 15
click at [747, 445] on p "All Lender Types" at bounding box center [759, 442] width 77 height 15
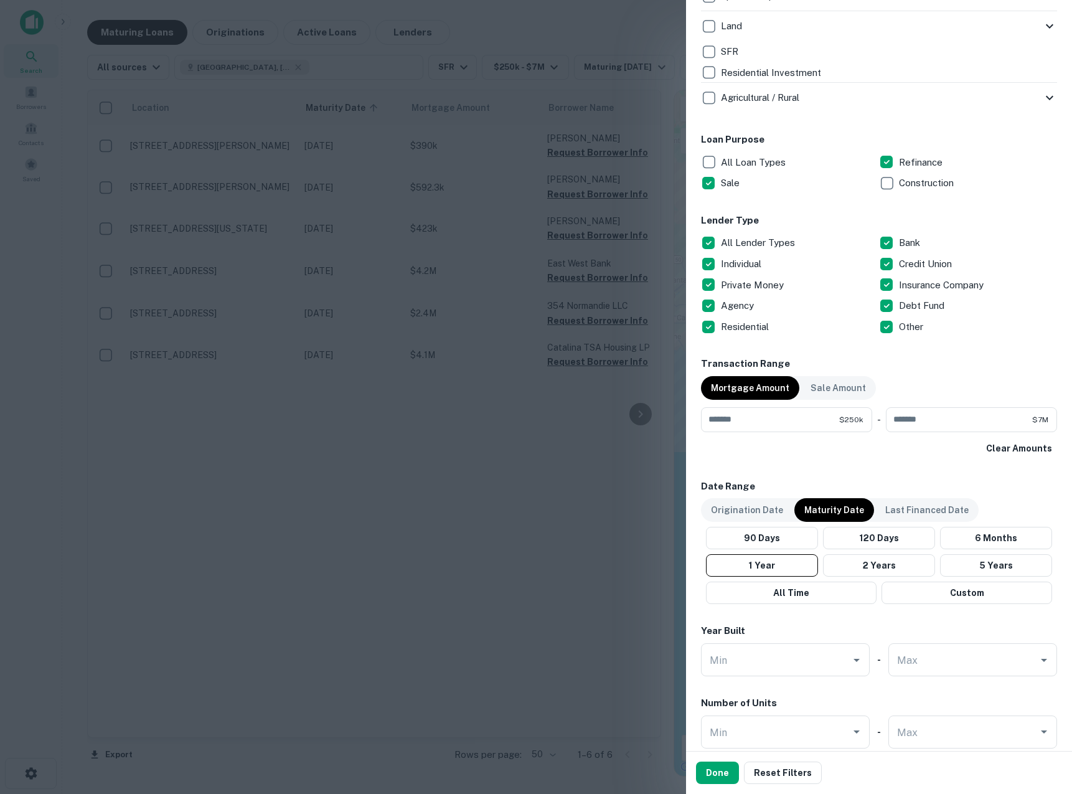
scroll to position [636, 0]
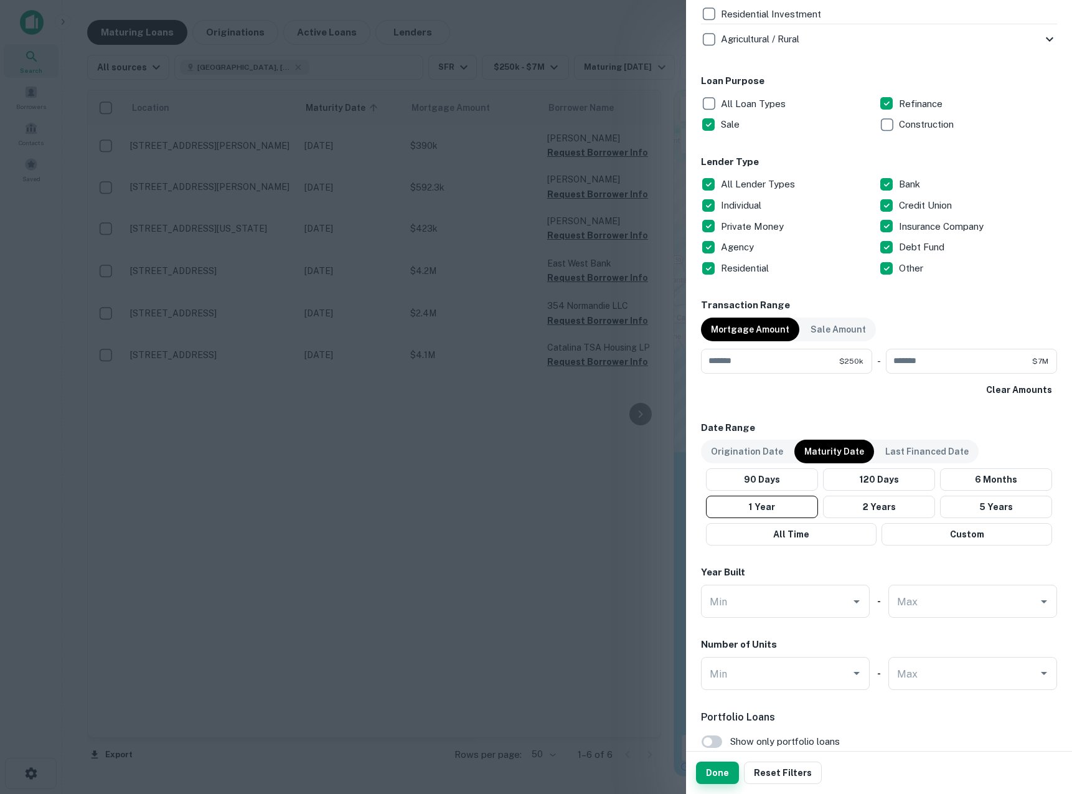
click at [710, 779] on button "Done" at bounding box center [717, 773] width 43 height 22
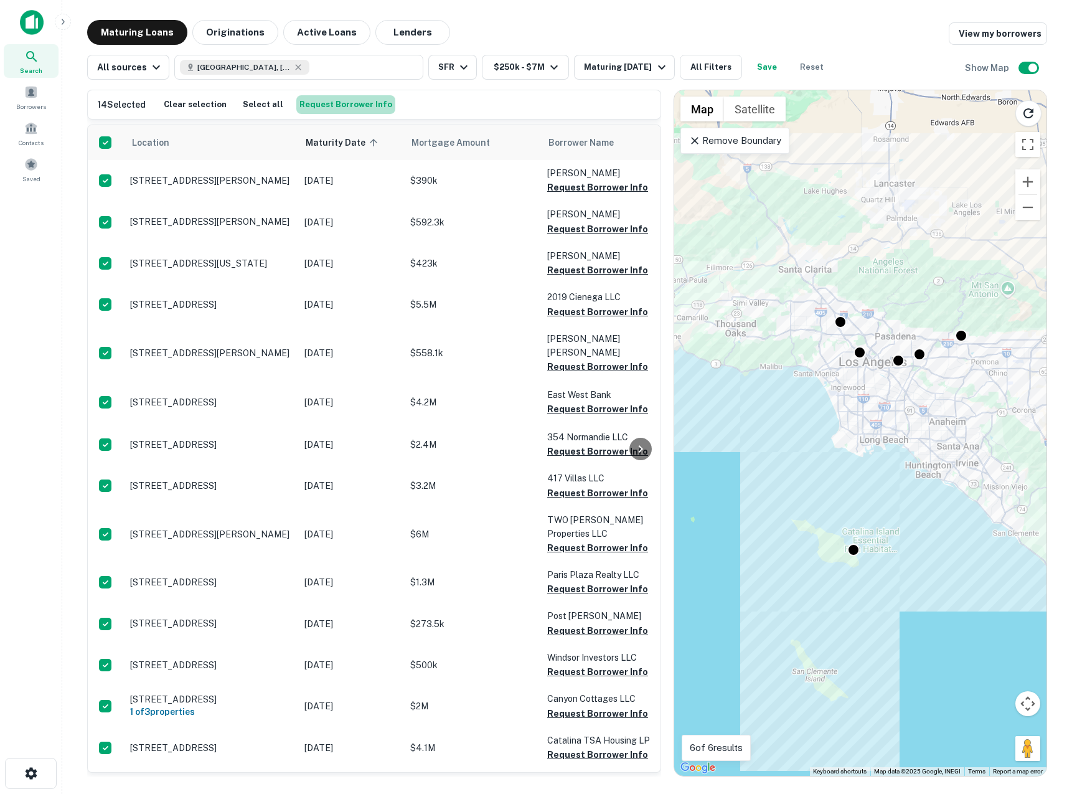
click at [336, 113] on button "Request Borrower Info" at bounding box center [345, 104] width 99 height 19
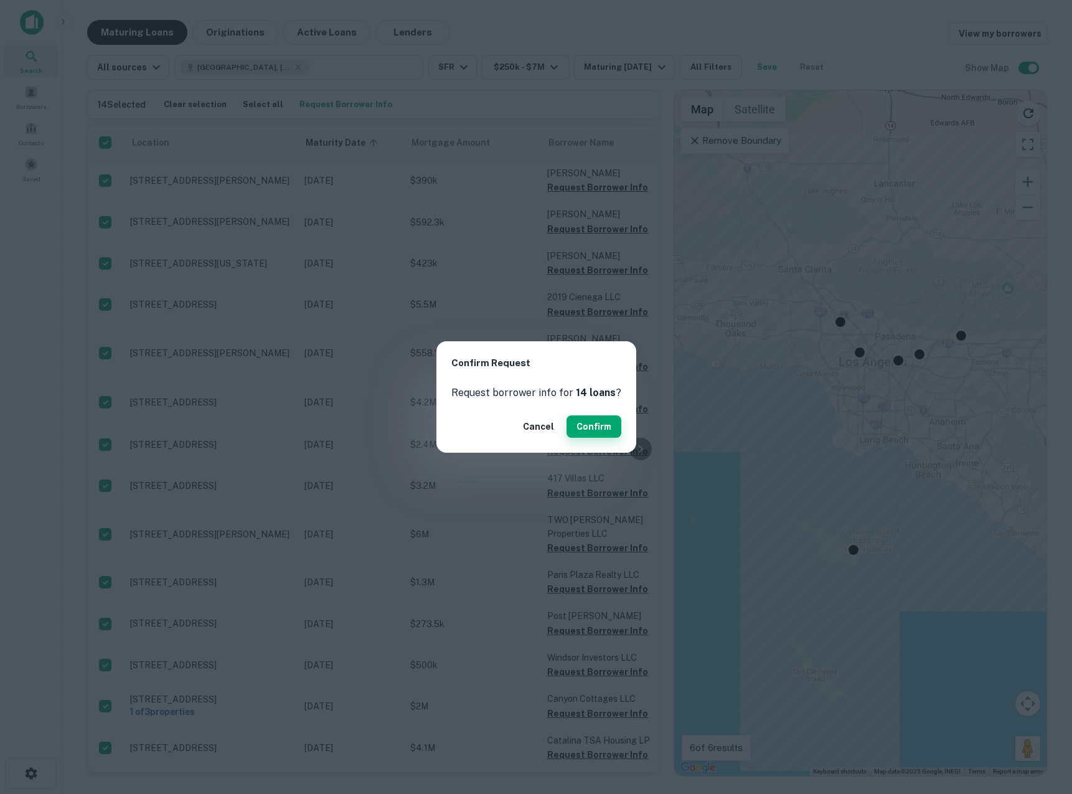
click at [600, 423] on button "Confirm" at bounding box center [594, 426] width 55 height 22
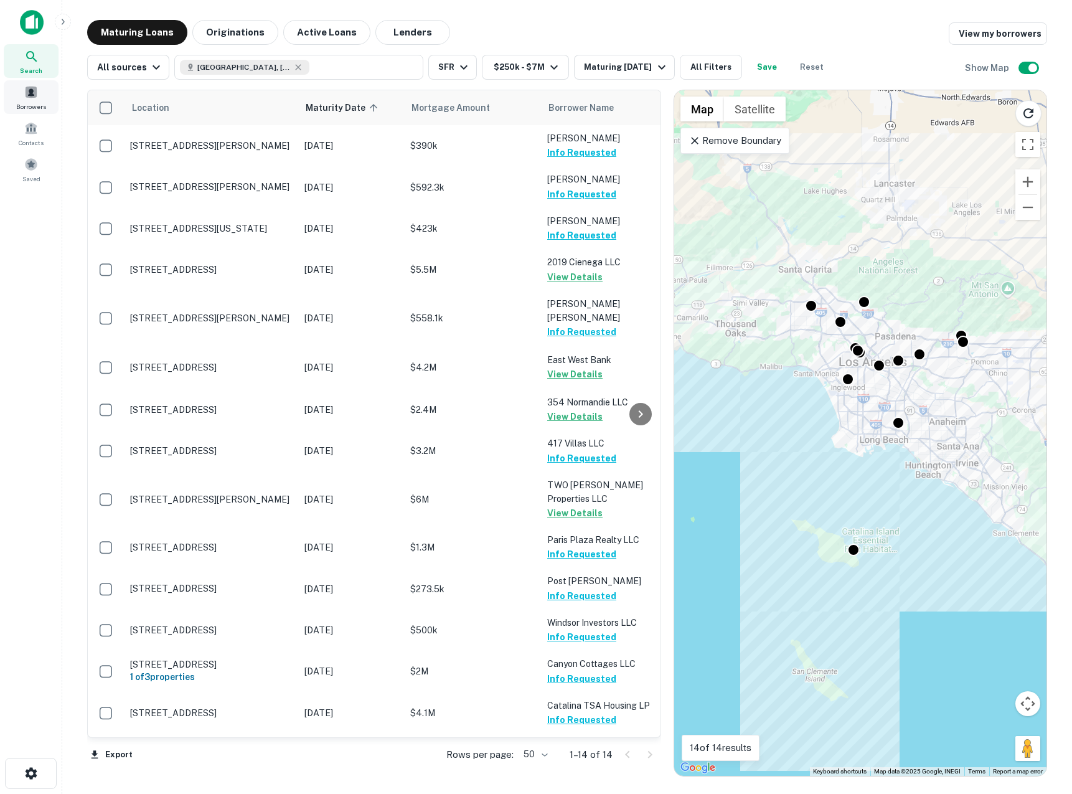
click at [40, 102] on span "Borrowers" at bounding box center [31, 107] width 30 height 10
